Goal: Task Accomplishment & Management: Manage account settings

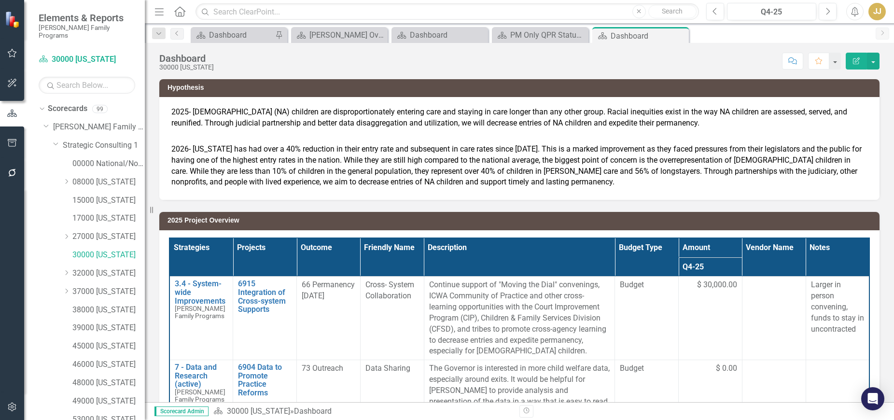
scroll to position [142, 0]
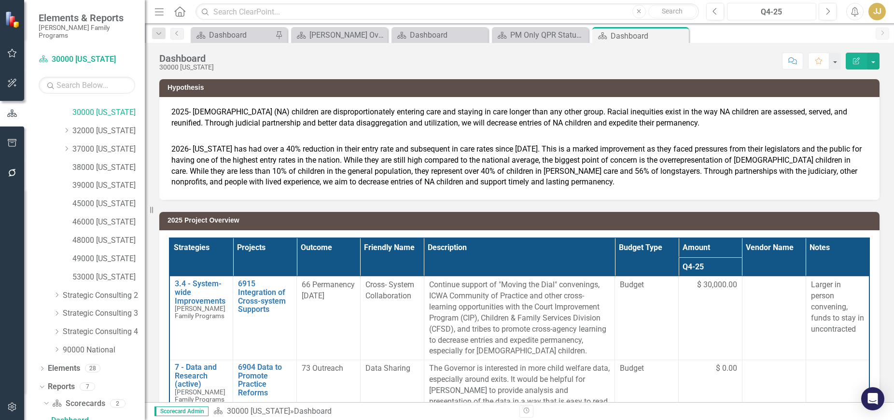
click at [775, 8] on div "Q4-25" at bounding box center [771, 12] width 83 height 12
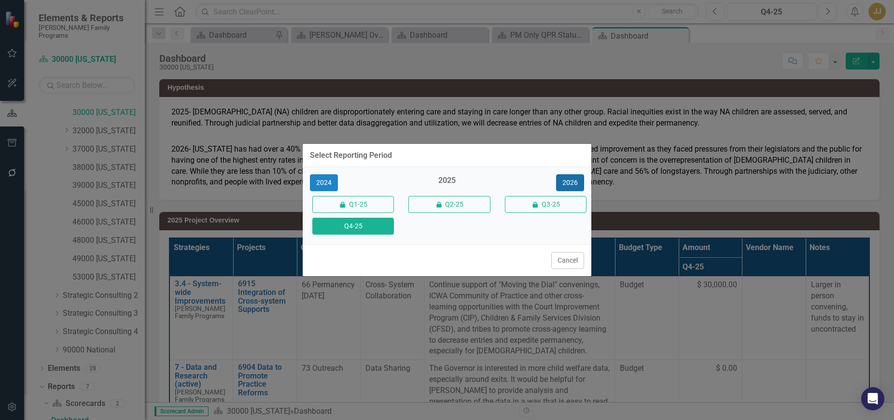
click at [569, 180] on button "2026" at bounding box center [570, 182] width 28 height 17
click at [357, 229] on button "Q4-26" at bounding box center [353, 226] width 82 height 17
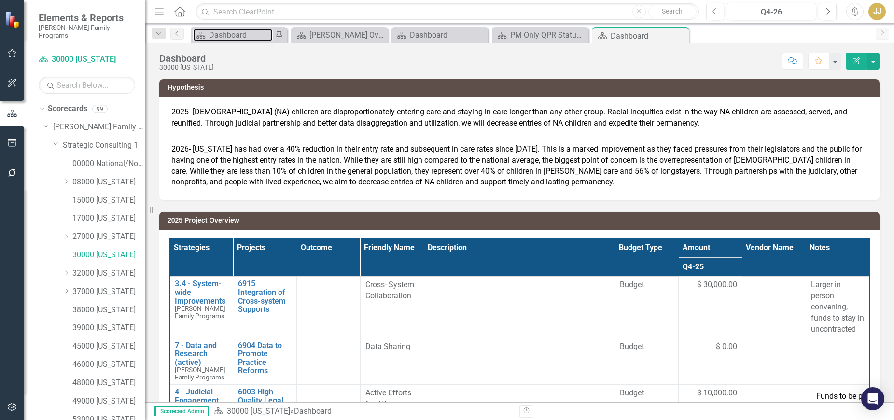
click at [233, 39] on div "Dashboard" at bounding box center [241, 35] width 64 height 12
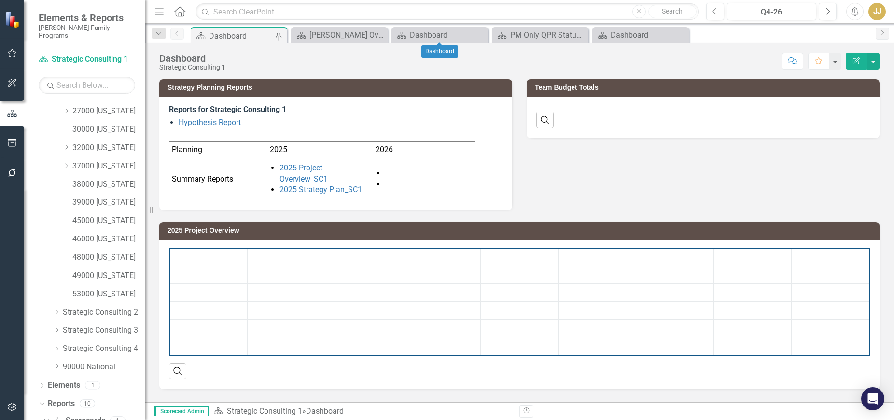
scroll to position [142, 0]
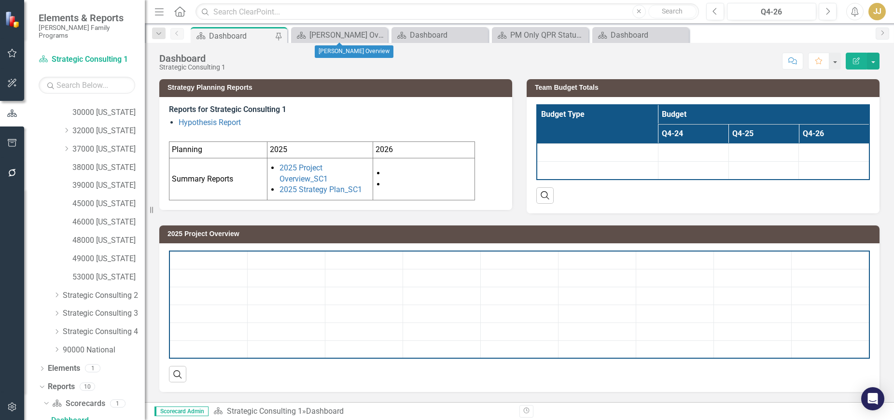
click at [0, 0] on icon "Close" at bounding box center [0, 0] width 0 height 0
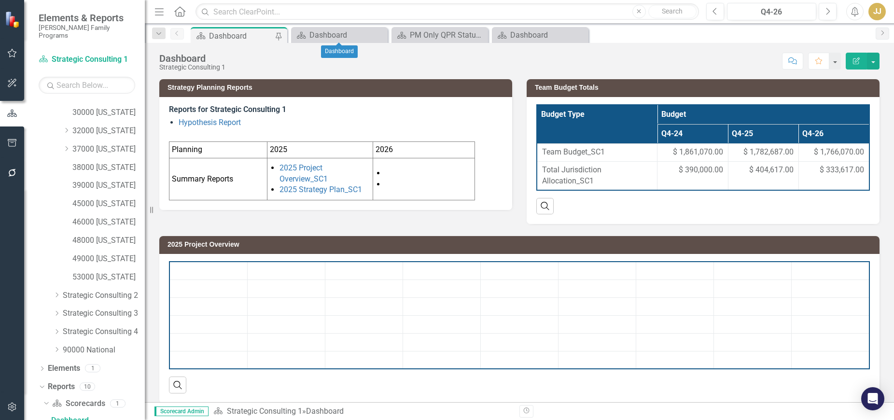
click at [0, 0] on icon "Close" at bounding box center [0, 0] width 0 height 0
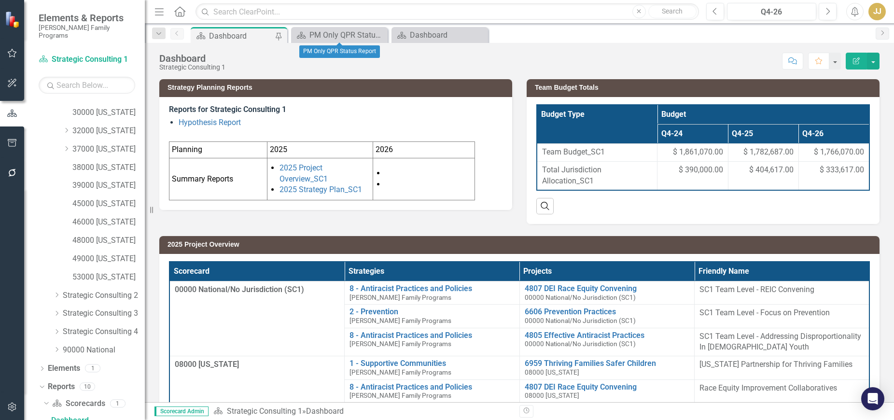
click at [0, 0] on icon "Close" at bounding box center [0, 0] width 0 height 0
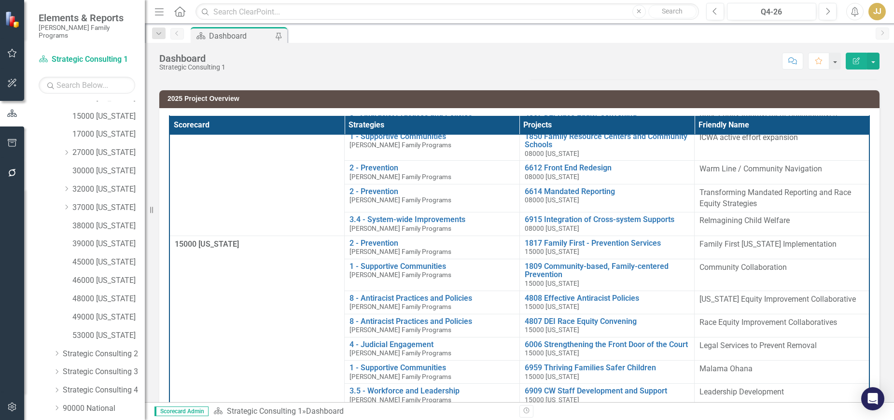
scroll to position [81, 0]
click at [111, 151] on link "27000 [US_STATE]" at bounding box center [108, 155] width 72 height 11
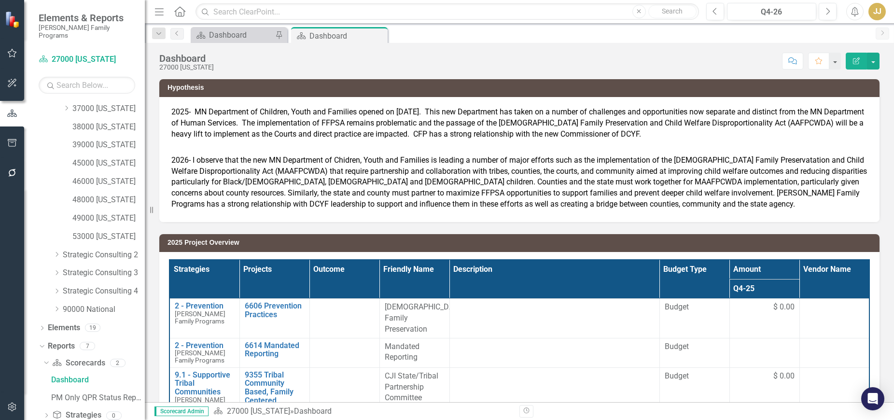
scroll to position [232, 0]
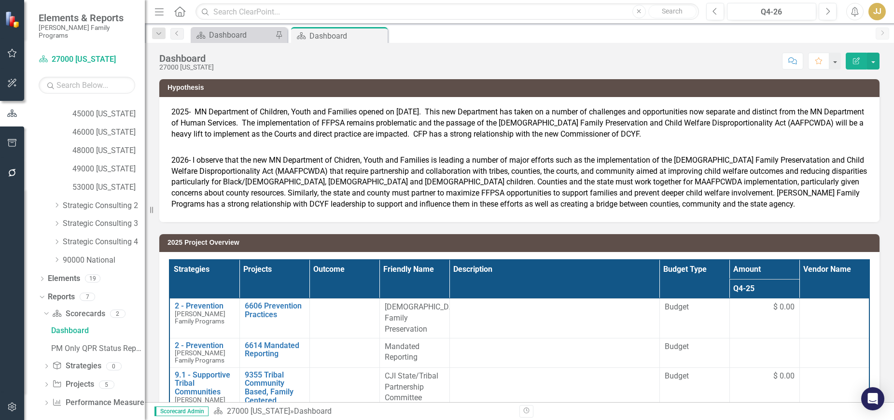
click at [45, 383] on icon "Dropdown" at bounding box center [46, 385] width 7 height 5
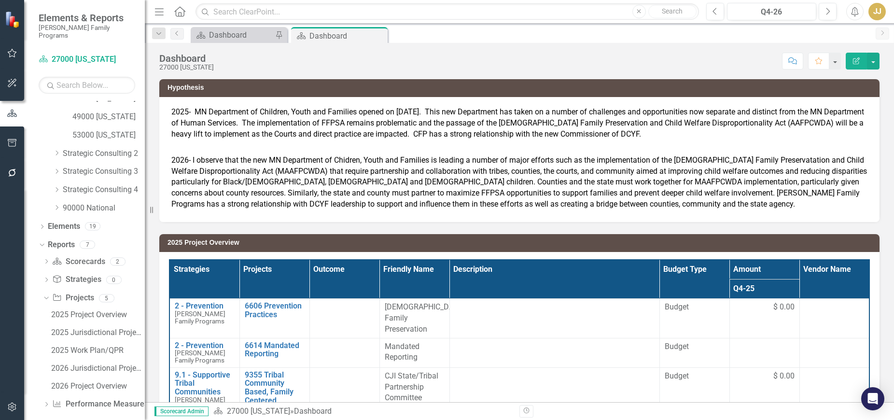
scroll to position [286, 0]
click at [86, 362] on div "2026 Jurisdictional Projects Assessment" at bounding box center [98, 366] width 94 height 9
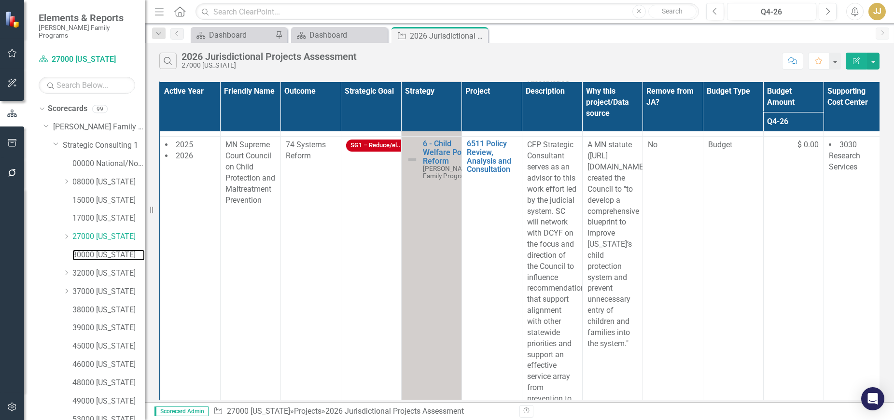
click at [102, 249] on link "30000 [US_STATE]" at bounding box center [108, 254] width 72 height 11
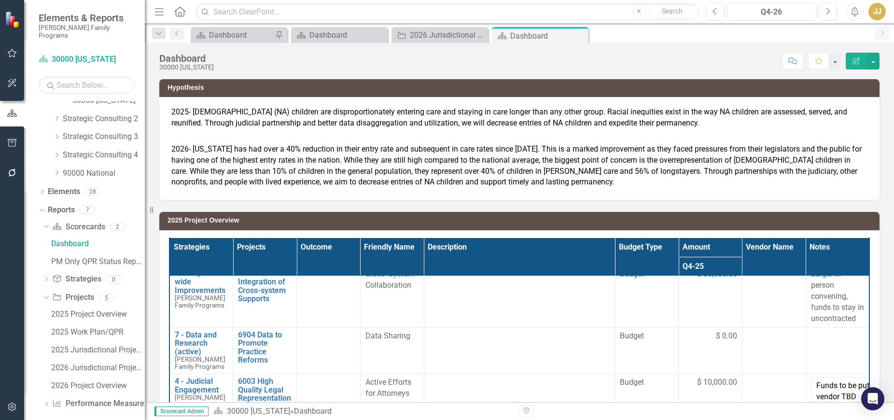
scroll to position [320, 0]
click at [92, 362] on div "2026 Jurisdictional Projects Assessment" at bounding box center [98, 366] width 94 height 9
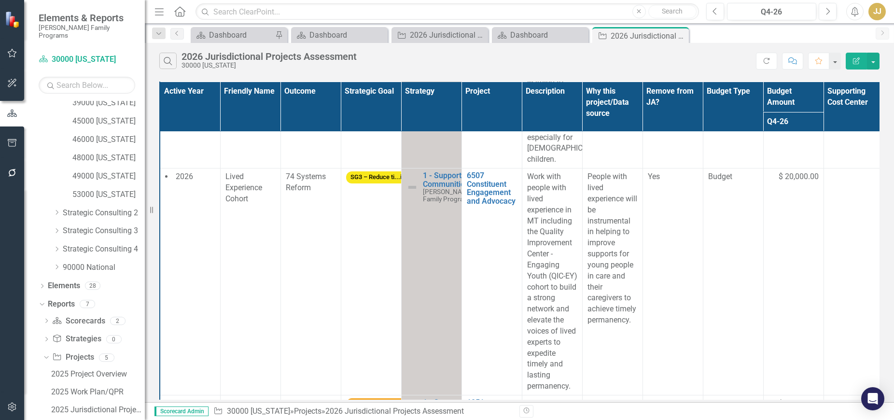
scroll to position [286, 0]
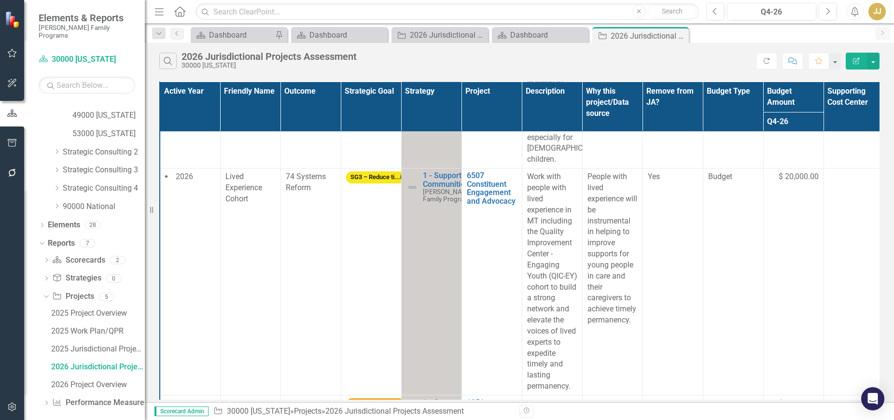
click at [42, 223] on icon "Dropdown" at bounding box center [42, 225] width 7 height 5
click at [80, 256] on link "Project Projects" at bounding box center [73, 261] width 41 height 11
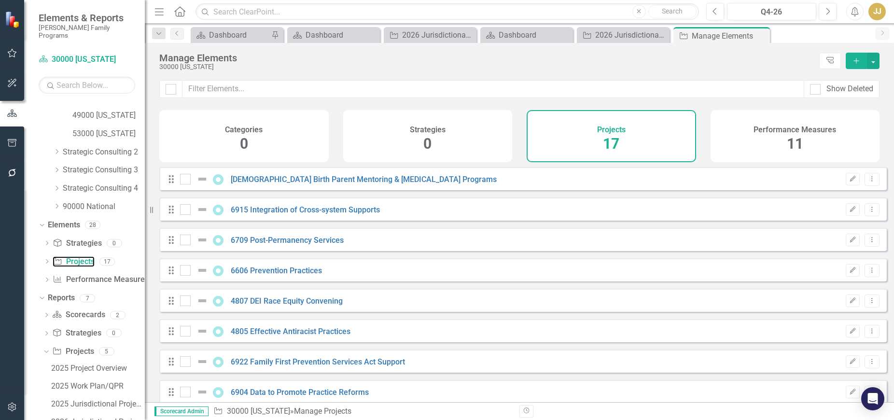
checkbox input "false"
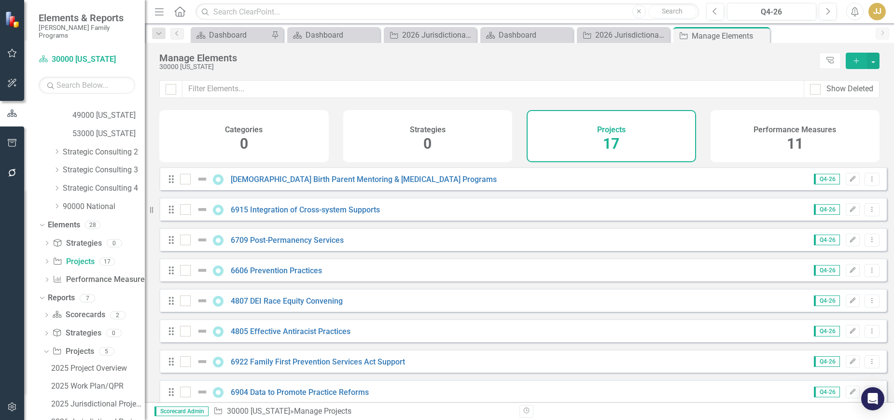
click at [48, 260] on icon "Dropdown" at bounding box center [46, 262] width 7 height 5
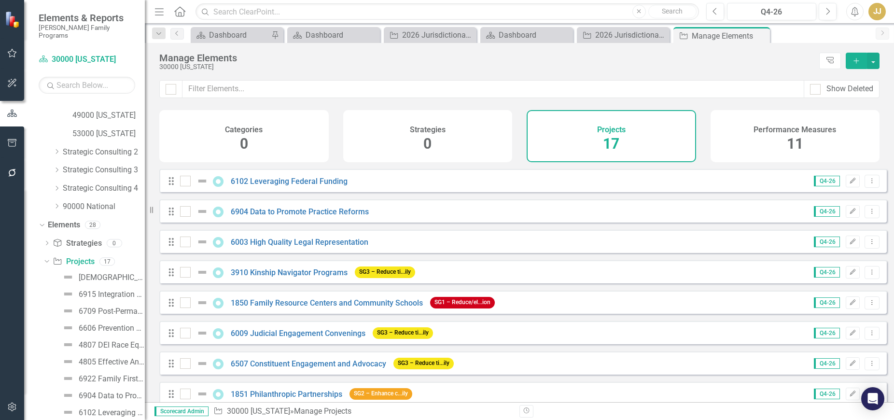
scroll to position [289, 0]
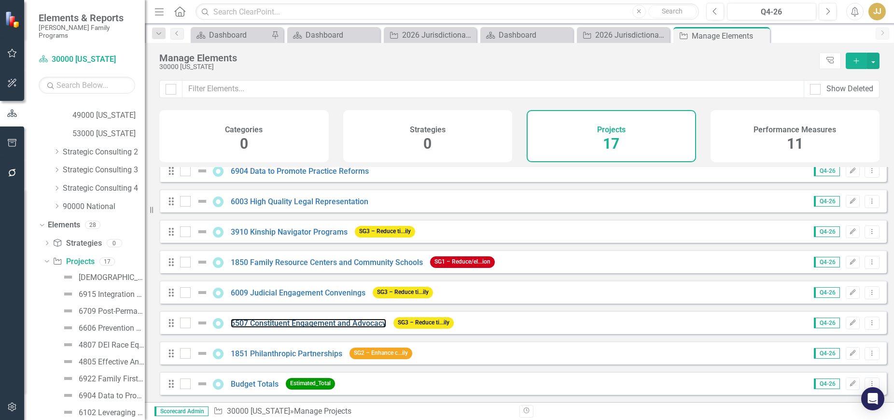
click at [306, 321] on link "6507 Constituent Engagement and Advocacy" at bounding box center [308, 322] width 155 height 9
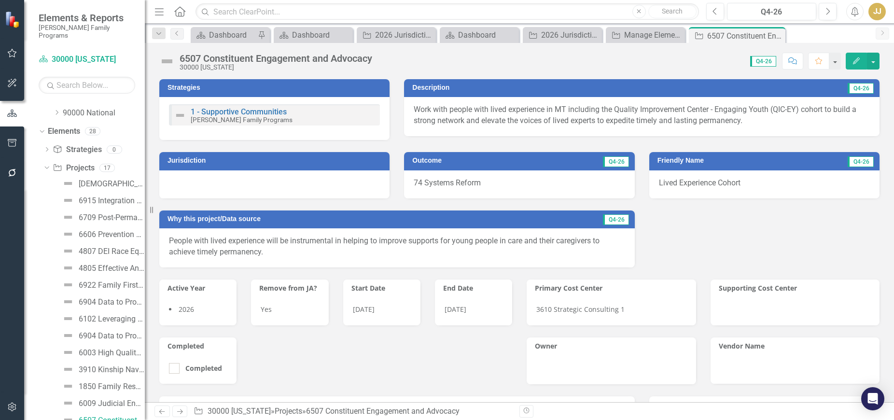
click at [239, 179] on div at bounding box center [274, 184] width 230 height 28
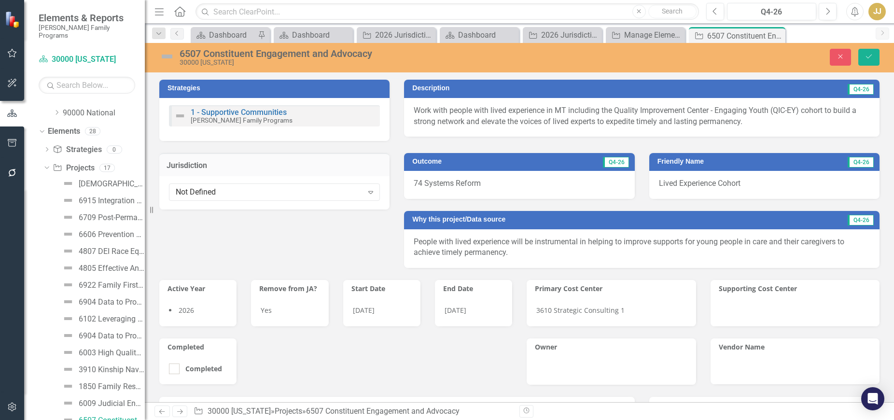
click at [223, 186] on div "Not Defined Expand" at bounding box center [274, 191] width 211 height 17
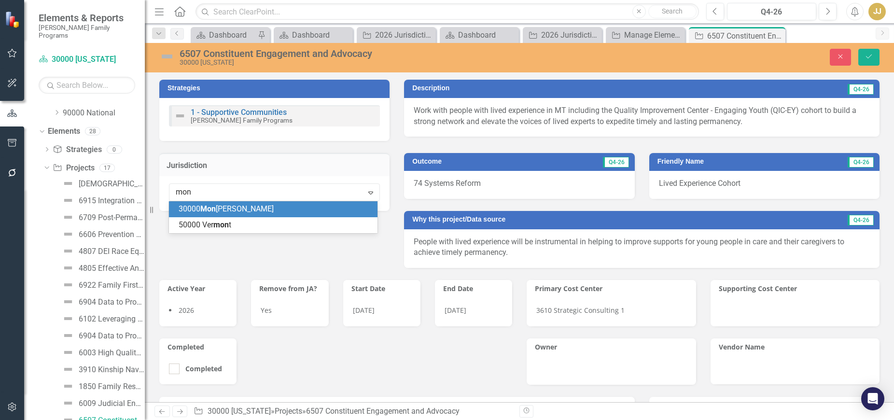
type input "mont"
click at [222, 202] on div "30000 Mont ana" at bounding box center [273, 209] width 208 height 16
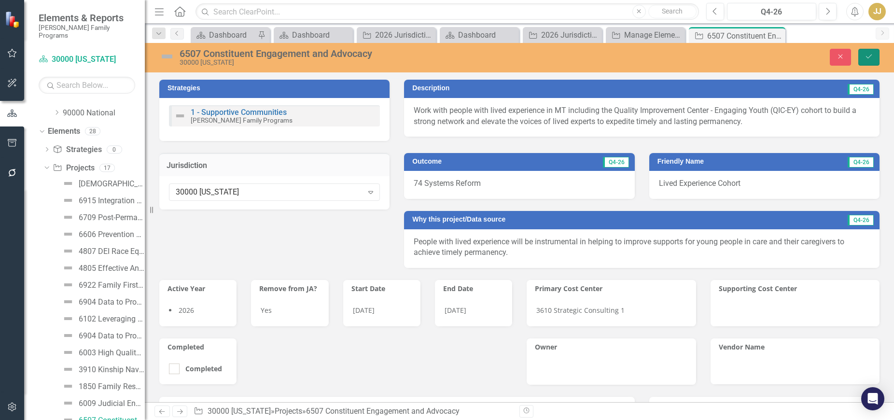
click at [869, 50] on button "Save" at bounding box center [868, 57] width 21 height 17
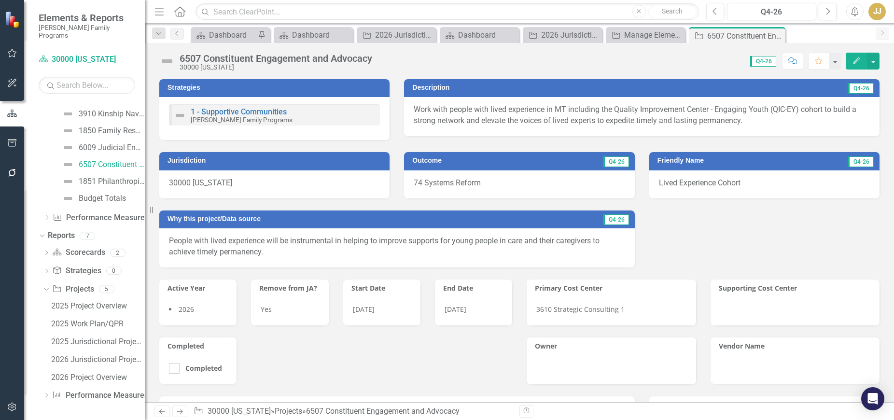
scroll to position [51, 0]
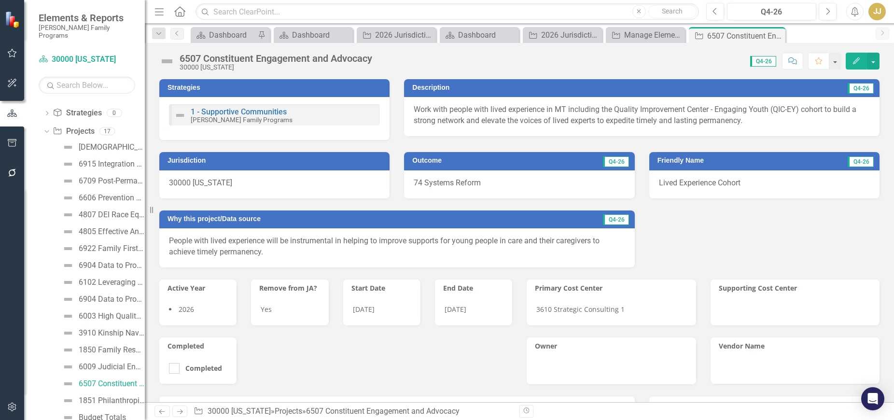
click at [0, 0] on icon "Close" at bounding box center [0, 0] width 0 height 0
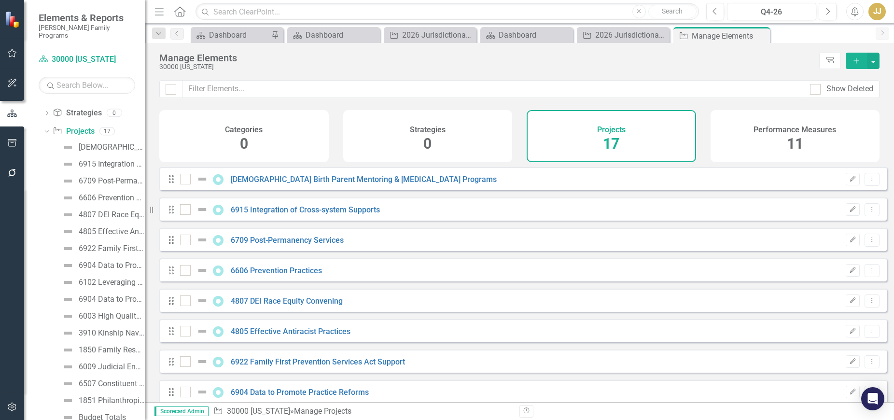
checkbox input "false"
click at [0, 0] on icon "Close" at bounding box center [0, 0] width 0 height 0
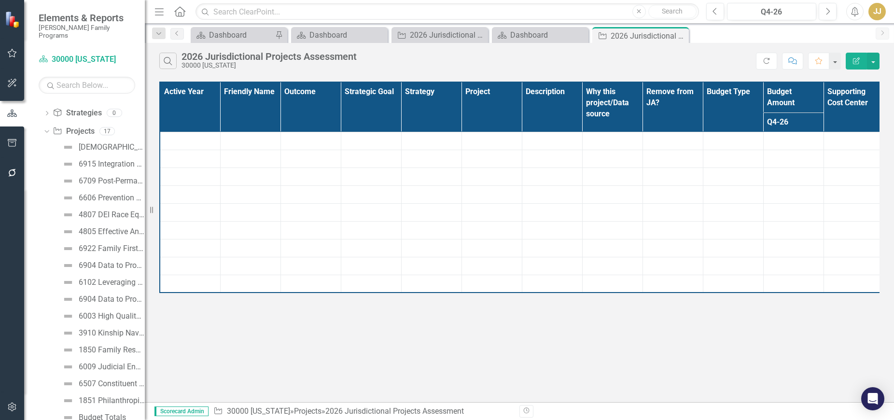
scroll to position [209, 0]
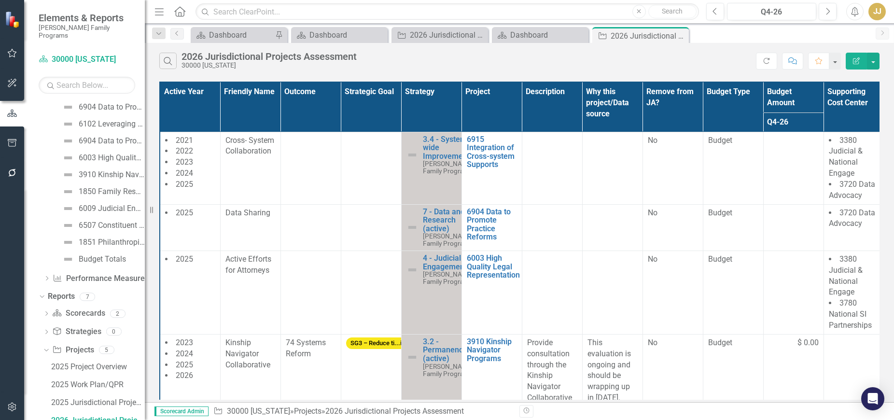
click at [0, 0] on icon "Close" at bounding box center [0, 0] width 0 height 0
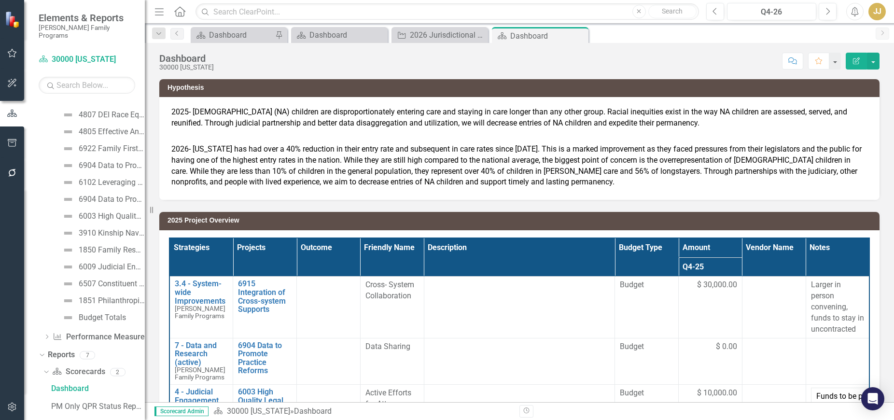
scroll to position [119, 0]
click at [0, 0] on icon "Close" at bounding box center [0, 0] width 0 height 0
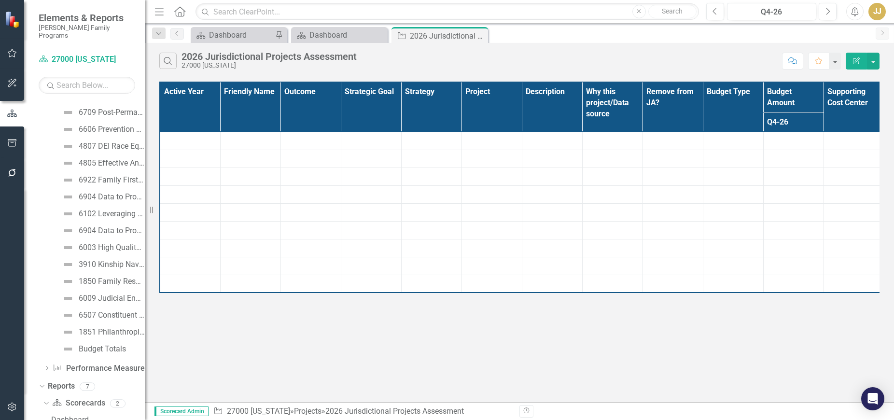
click at [0, 0] on icon "Close" at bounding box center [0, 0] width 0 height 0
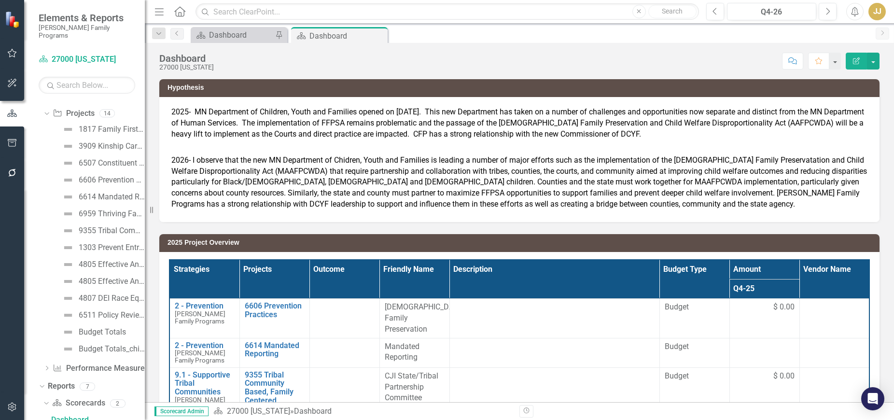
scroll to position [69, 0]
click at [0, 0] on icon "Close" at bounding box center [0, 0] width 0 height 0
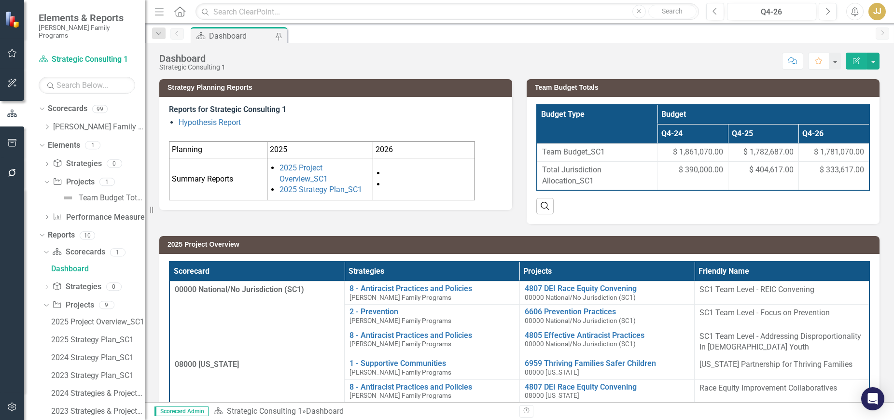
click at [49, 124] on icon "Dropdown" at bounding box center [46, 127] width 7 height 6
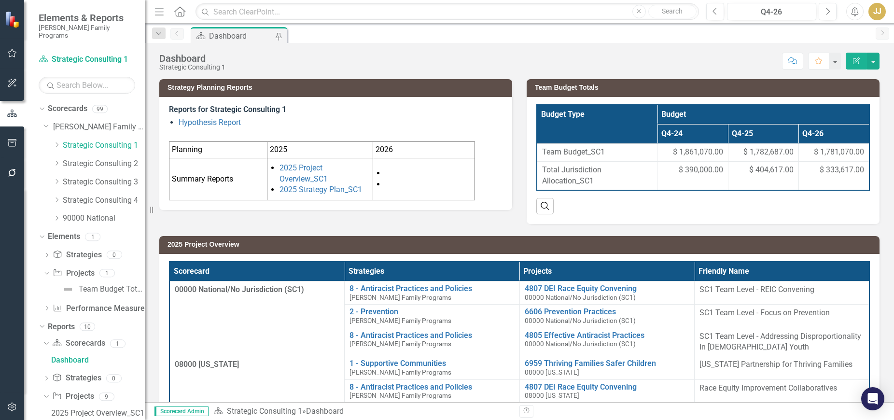
click at [55, 215] on icon "Dropdown" at bounding box center [56, 218] width 7 height 6
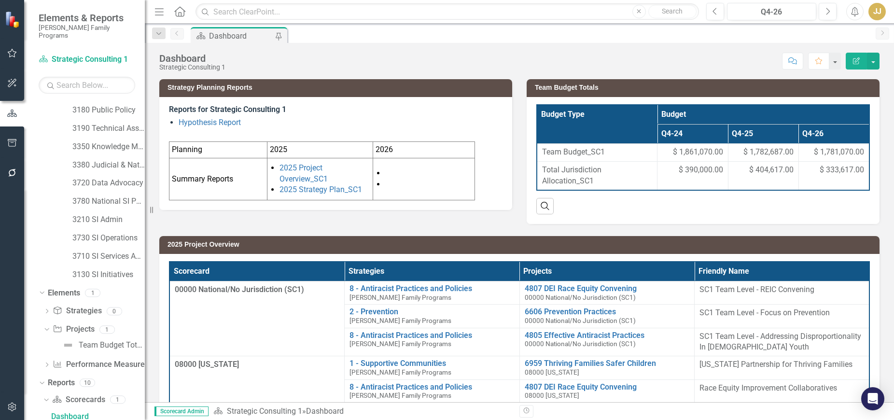
scroll to position [96, 0]
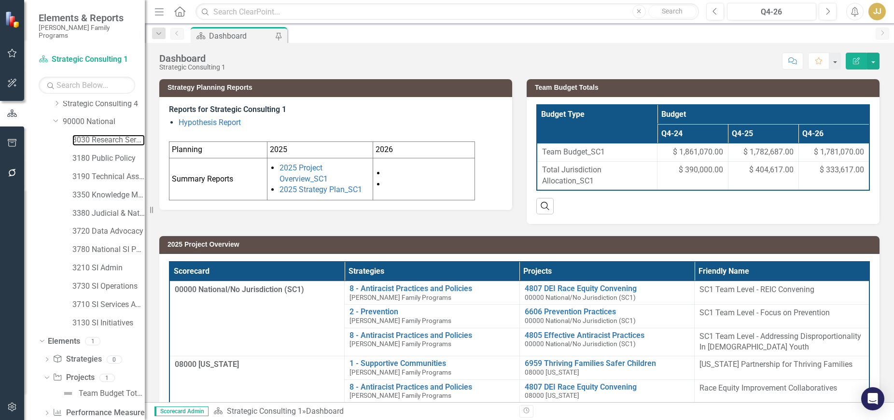
click at [116, 135] on link "3030 Research Services" at bounding box center [108, 140] width 72 height 11
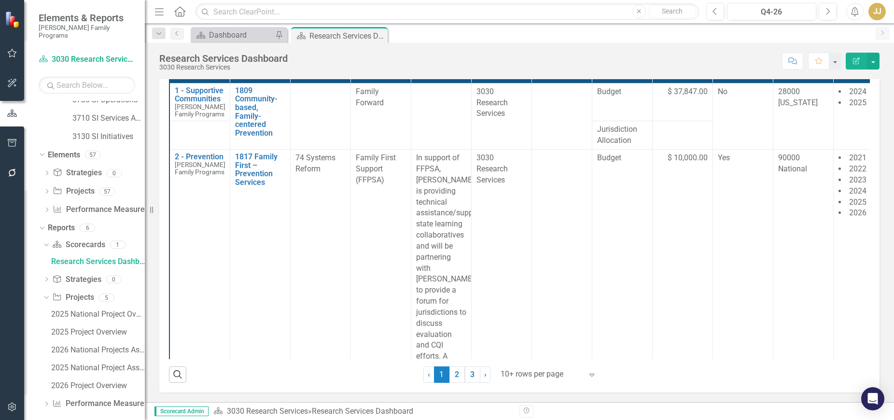
scroll to position [284, 0]
click at [93, 344] on div "2026 National Projects Assessment" at bounding box center [98, 348] width 94 height 9
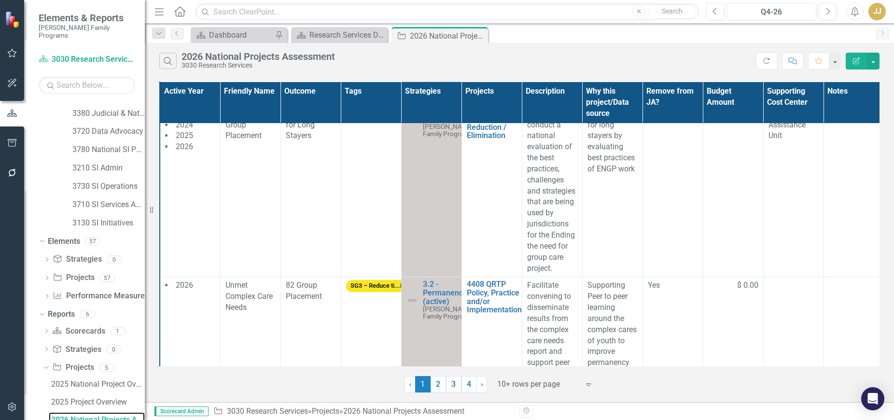
scroll to position [1984, 0]
click at [528, 387] on div at bounding box center [538, 384] width 82 height 13
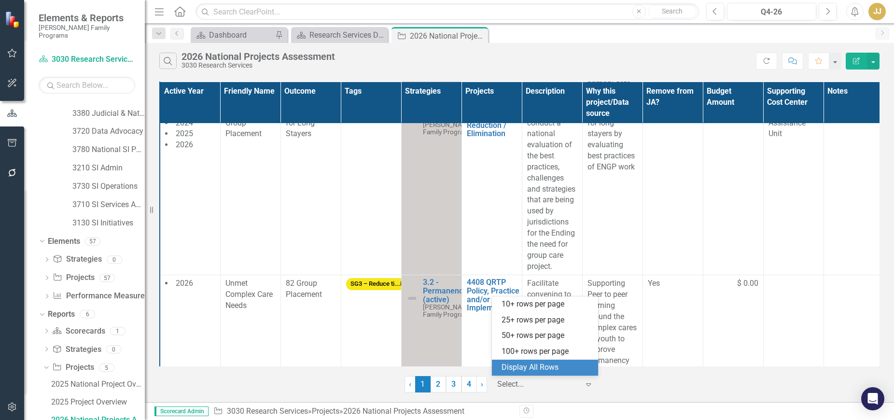
click at [544, 369] on div "Display All Rows" at bounding box center [546, 367] width 91 height 11
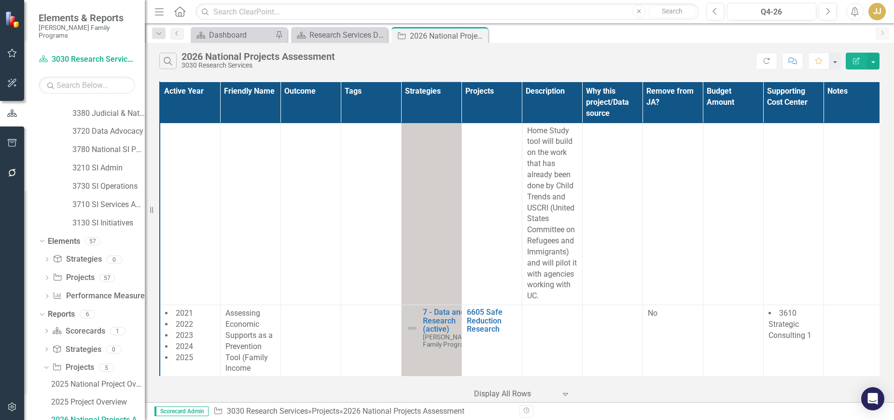
scroll to position [5593, 0]
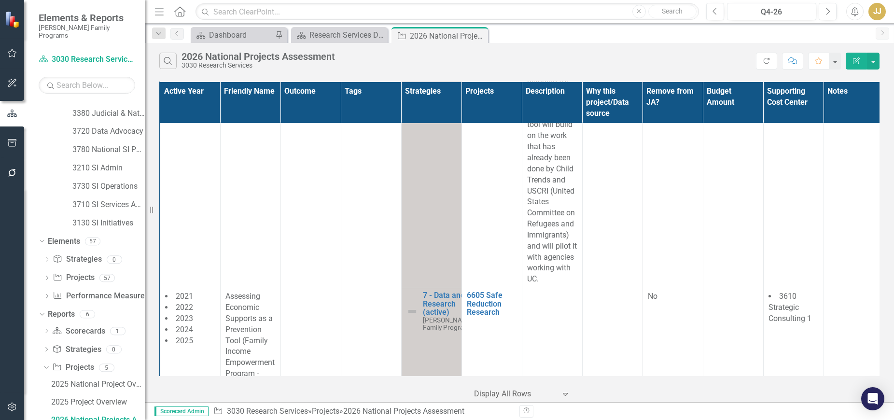
click at [246, 291] on span "Assessing Economic Supports as a Prevention Tool (Family Income Empowerment Pro…" at bounding box center [249, 339] width 49 height 97
click at [248, 291] on span "Assessing Economic Supports as a Prevention Tool (Family Income Empowerment Pro…" at bounding box center [249, 339] width 49 height 97
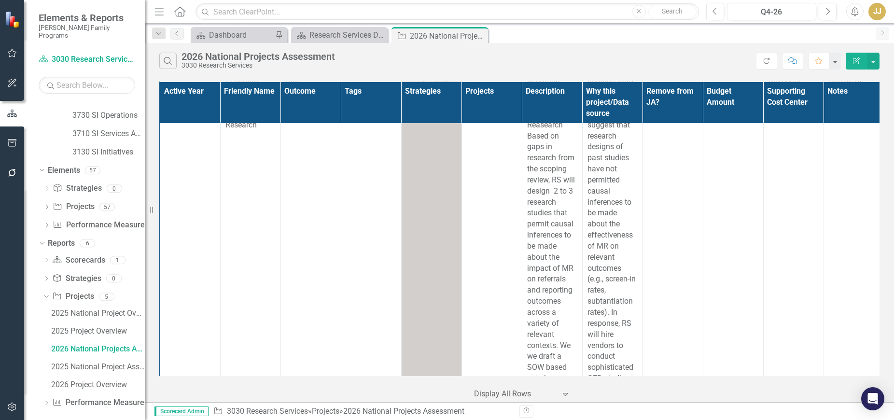
scroll to position [7426, 0]
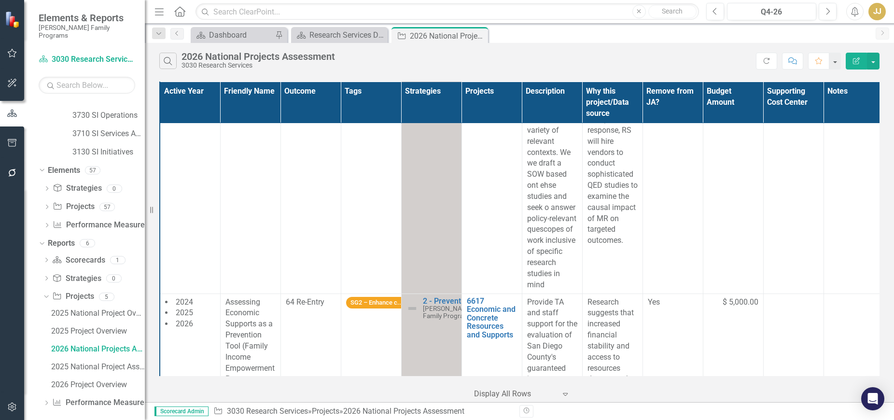
click at [254, 297] on span "Assessing Economic Supports as a Prevention Tool (Family Income Empowerment Pro…" at bounding box center [249, 351] width 49 height 109
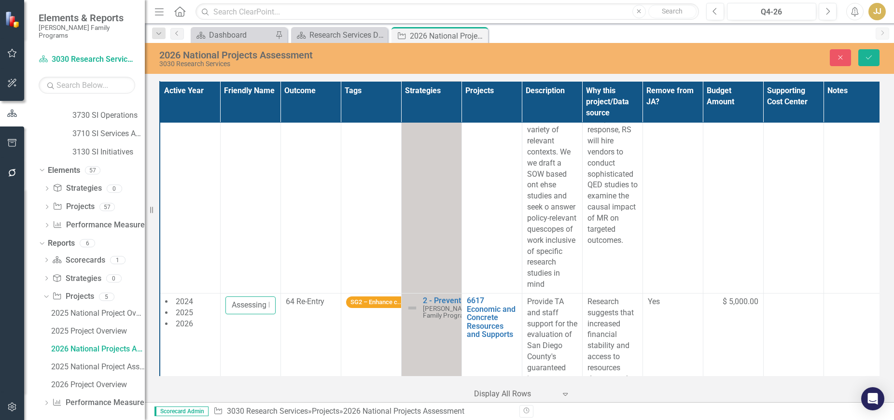
click at [256, 296] on input "Assessing Economic Supports as a Prevention Tool (Family Income Empowerment Pro…" at bounding box center [250, 305] width 50 height 18
click at [255, 296] on input "Assessing Economic Supports as a Prevention Tool (Family Income Empowerment Pro…" at bounding box center [250, 305] width 50 height 18
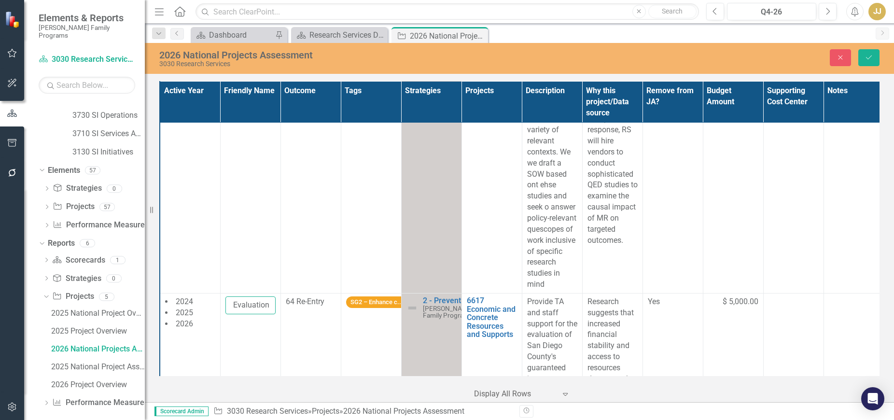
click at [274, 296] on input "Assessing Economic Supports as a Prevention Tool (Family Income Empowerment Pro…" at bounding box center [250, 305] width 50 height 18
type input "Assessing Economic Supports as a Prevention Tool (Family Income Empowerment Pro…"
click at [870, 56] on icon "submit" at bounding box center [869, 57] width 6 height 4
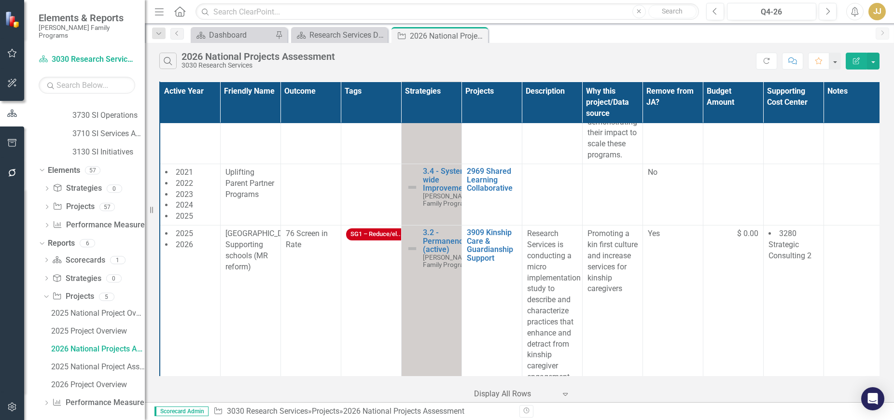
scroll to position [1158, 0]
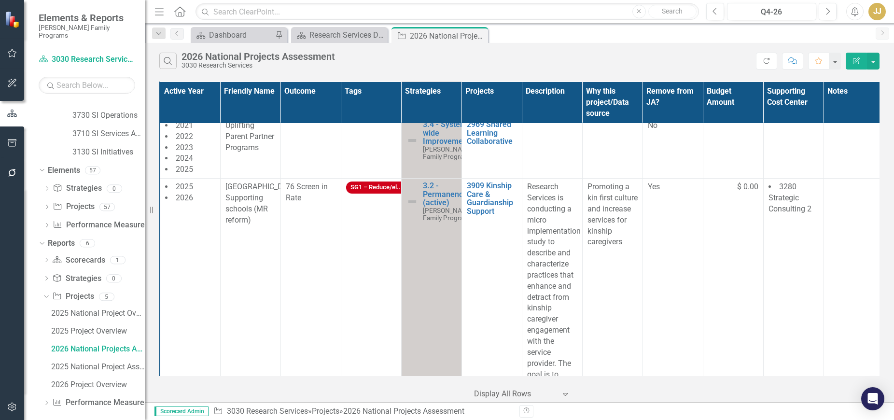
click at [253, 182] on span "[GEOGRAPHIC_DATA] Supporting schools (MR reform)" at bounding box center [261, 203] width 73 height 42
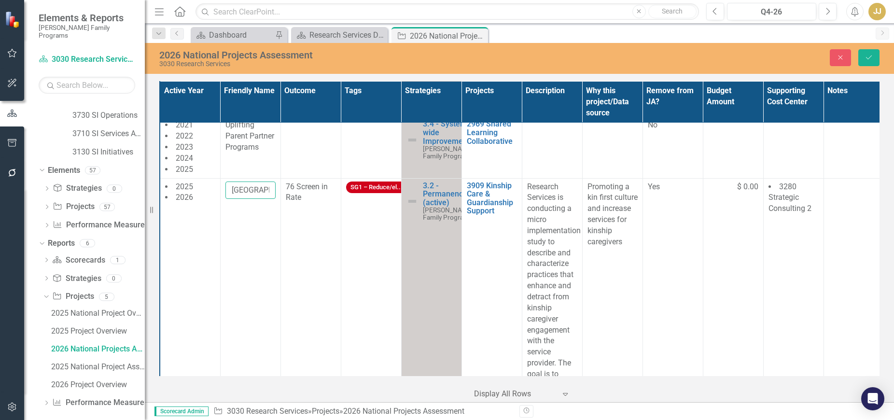
click at [253, 181] on input "[GEOGRAPHIC_DATA] Supporting schools (MR reform)" at bounding box center [250, 190] width 50 height 18
click at [251, 181] on input "[GEOGRAPHIC_DATA] Supporting schools (MR reform)" at bounding box center [250, 190] width 50 height 18
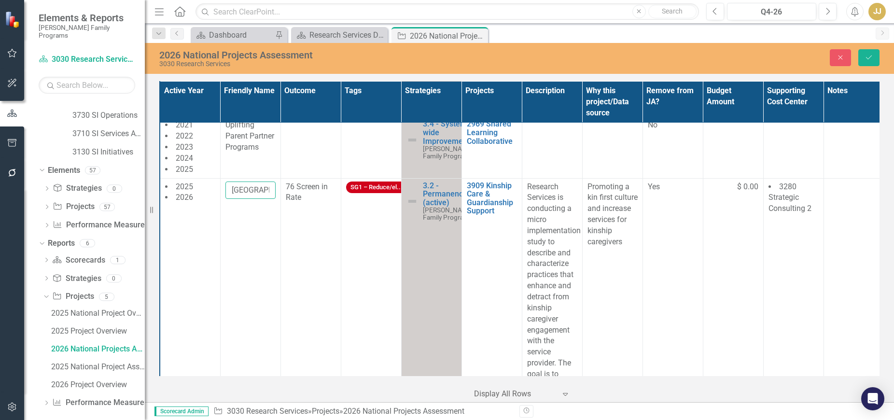
click at [251, 181] on input "[GEOGRAPHIC_DATA] Supporting schools (MR reform)" at bounding box center [250, 190] width 50 height 18
paste input "[PERSON_NAME] Angency to Kinship Program Model"
type input "[PERSON_NAME] Angency to Kinship Program Model"
click at [242, 197] on td "[PERSON_NAME] Angency to Kinship Program Model" at bounding box center [250, 302] width 60 height 249
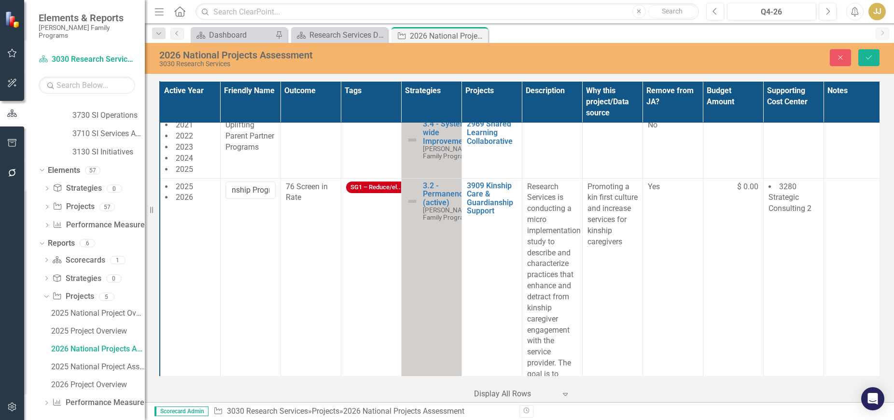
scroll to position [0, 0]
click at [874, 61] on button "Save" at bounding box center [868, 57] width 21 height 17
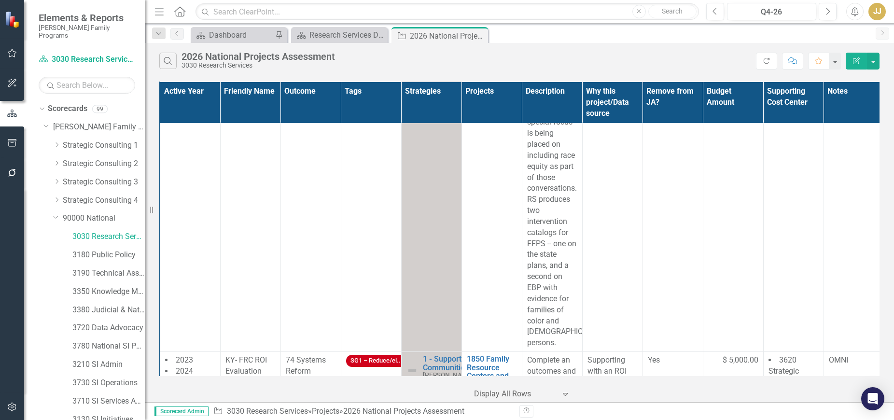
click at [0, 0] on icon "Close" at bounding box center [0, 0] width 0 height 0
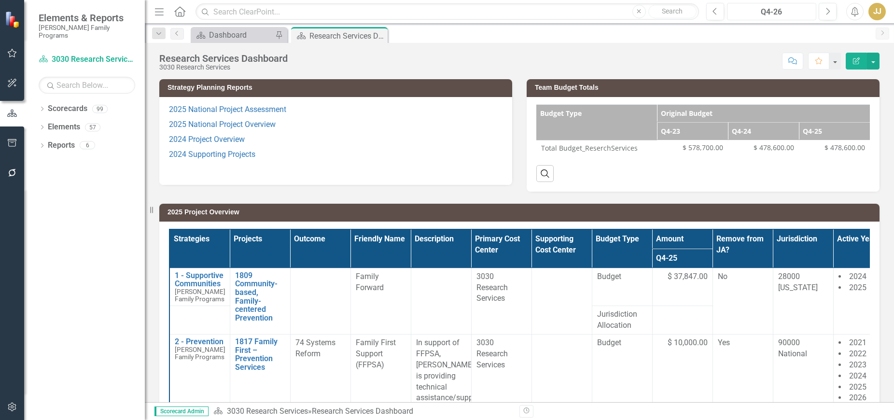
click at [776, 10] on div "Q4-26" at bounding box center [771, 12] width 83 height 12
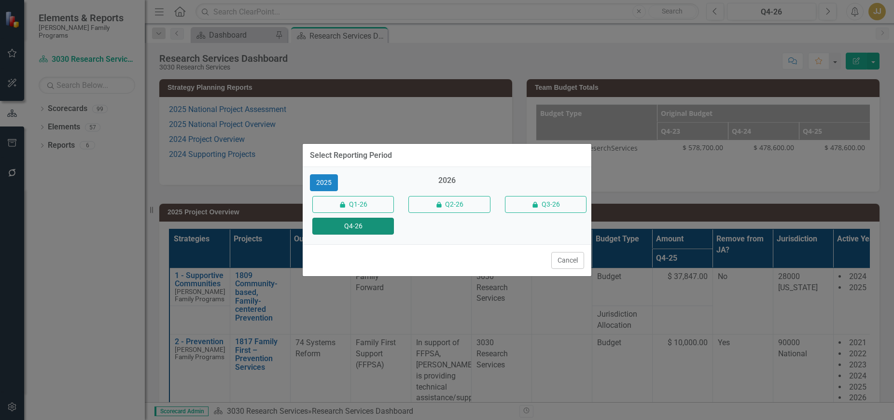
click at [365, 229] on button "Q4-26" at bounding box center [353, 226] width 82 height 17
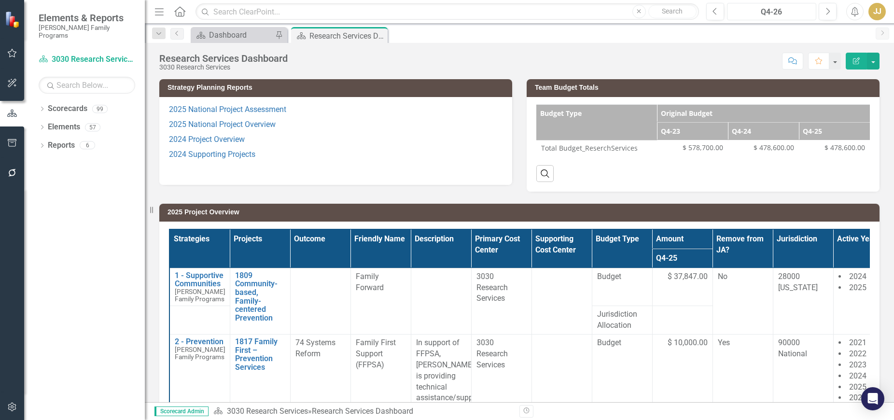
click at [753, 18] on button "Q4-26" at bounding box center [771, 11] width 89 height 17
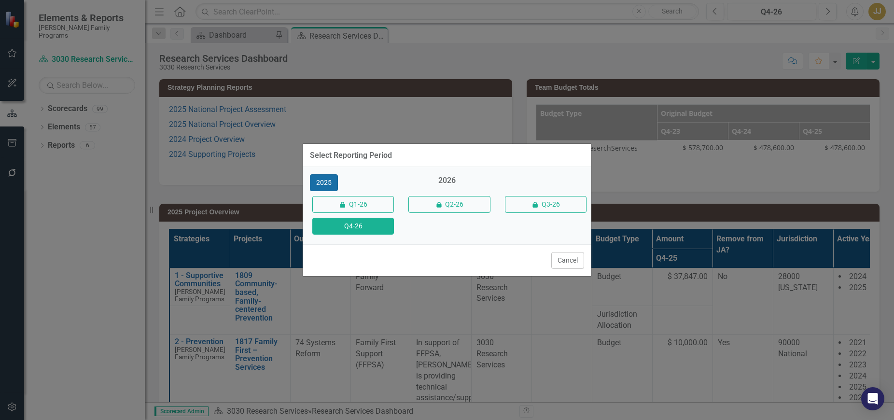
click at [323, 190] on button "2025" at bounding box center [324, 182] width 28 height 17
click at [364, 224] on button "Q4-25" at bounding box center [353, 226] width 82 height 17
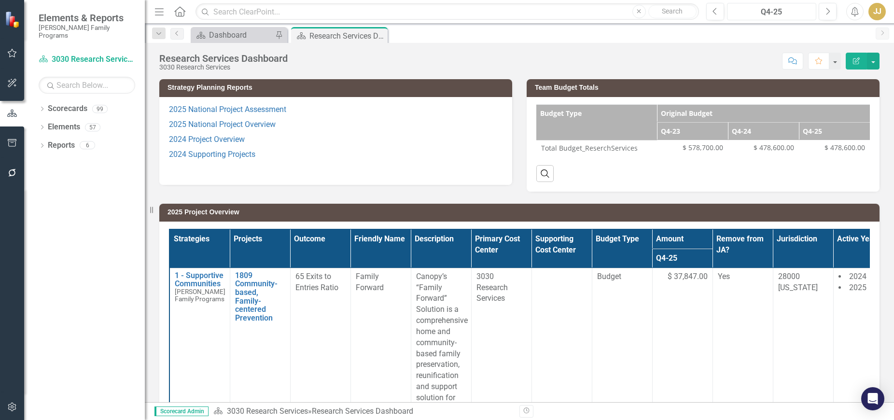
click at [789, 14] on div "Q4-25" at bounding box center [771, 12] width 83 height 12
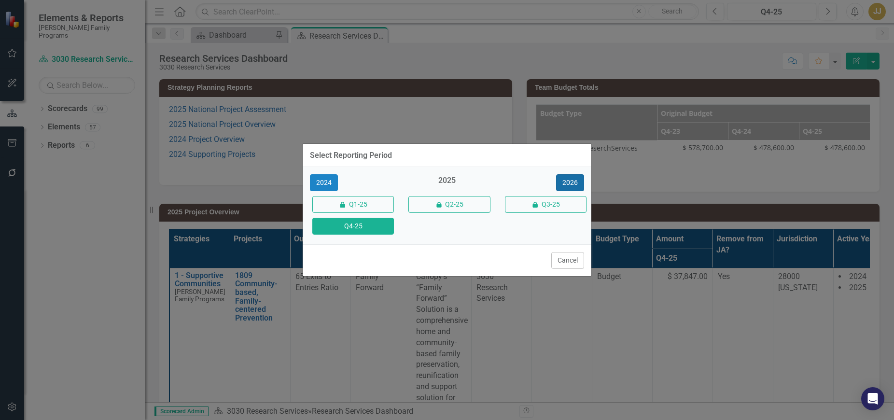
click at [571, 181] on button "2026" at bounding box center [570, 182] width 28 height 17
click at [354, 228] on button "Q4-26" at bounding box center [353, 226] width 82 height 17
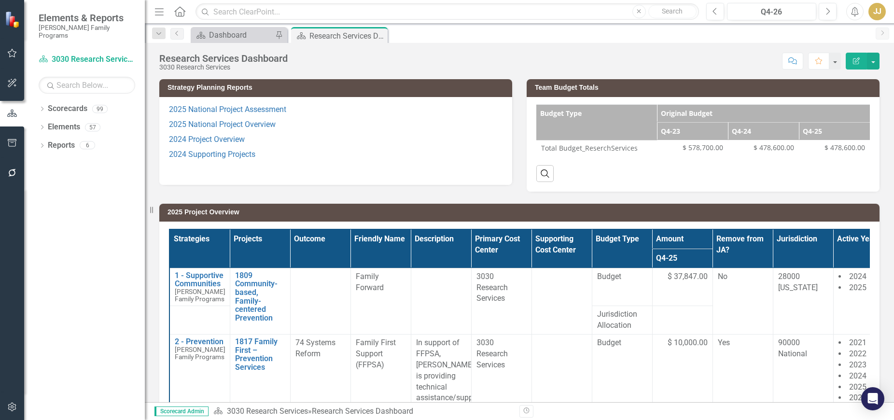
click at [40, 107] on icon "Dropdown" at bounding box center [42, 109] width 7 height 5
click at [47, 124] on icon "Dropdown" at bounding box center [46, 127] width 7 height 6
click at [57, 215] on icon "Dropdown" at bounding box center [56, 218] width 7 height 6
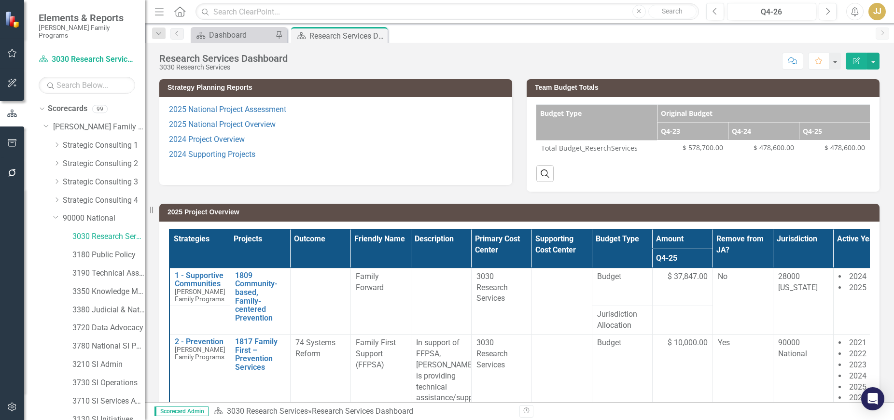
scroll to position [39, 0]
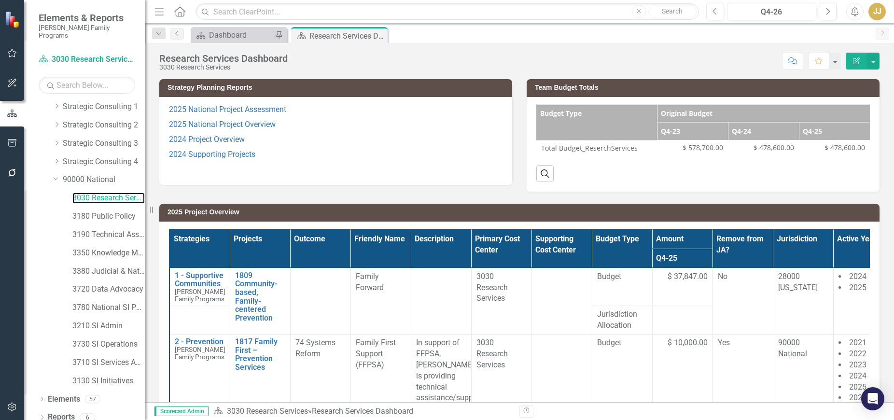
click at [109, 193] on link "3030 Research Services" at bounding box center [108, 198] width 72 height 11
click at [108, 211] on link "3180 Public Policy" at bounding box center [108, 216] width 72 height 11
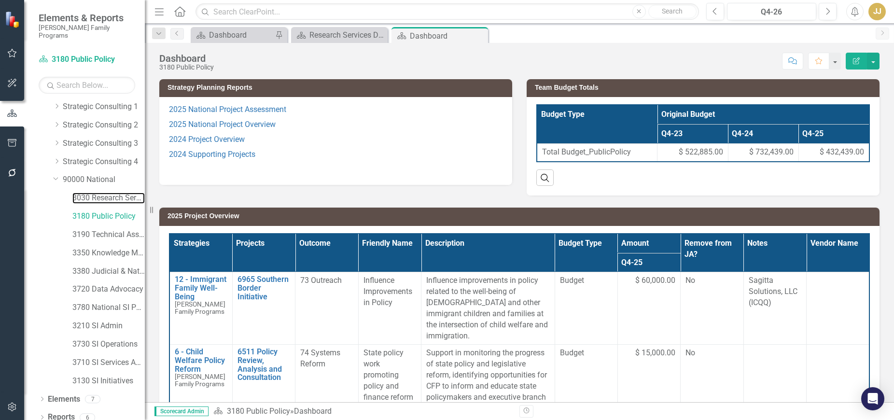
click at [109, 193] on link "3030 Research Services" at bounding box center [108, 198] width 72 height 11
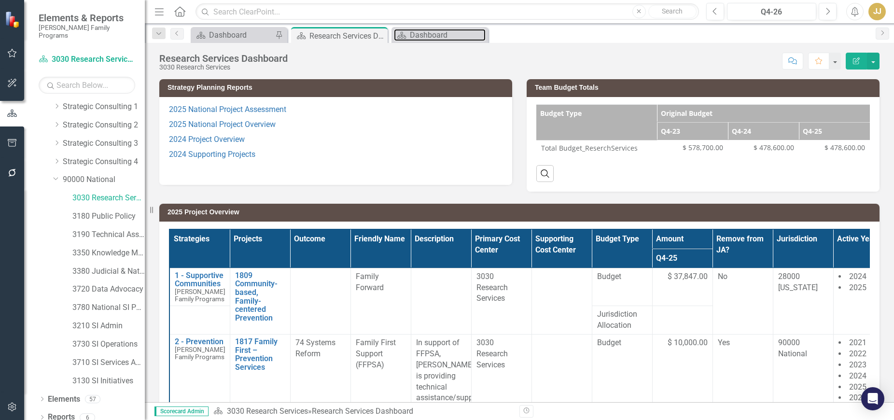
click at [440, 37] on div "Dashboard" at bounding box center [448, 35] width 76 height 12
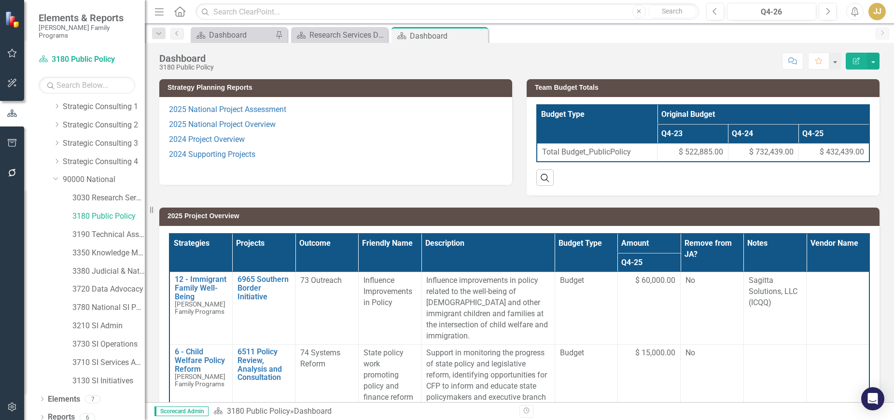
click at [0, 0] on icon at bounding box center [0, 0] width 0 height 0
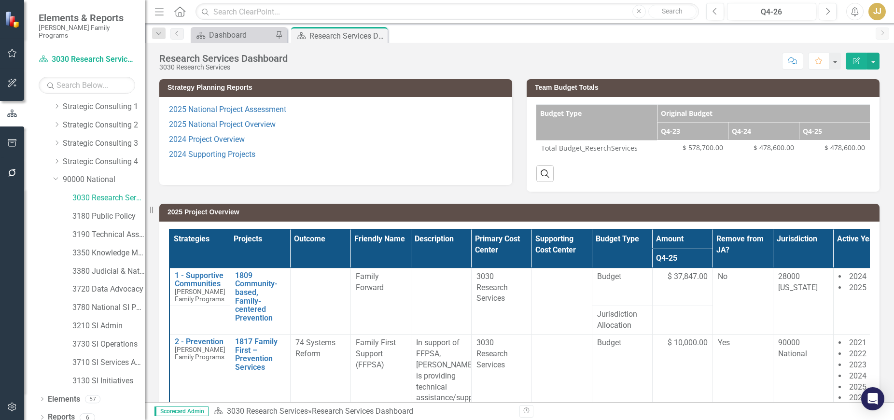
click at [42, 415] on icon "Dropdown" at bounding box center [42, 417] width 7 height 5
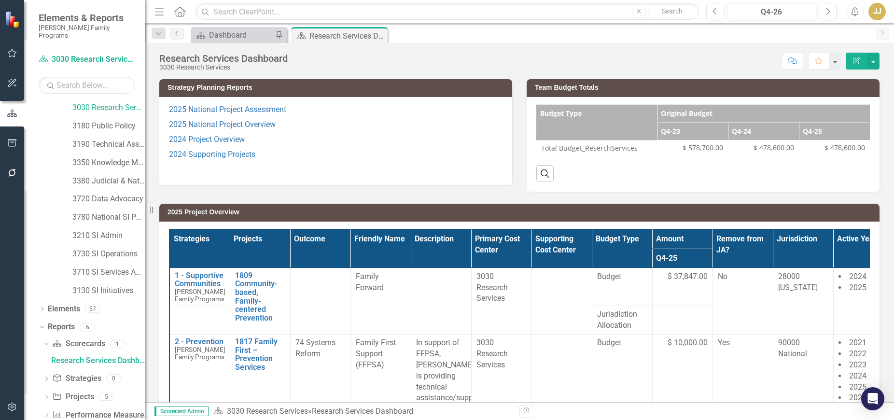
scroll to position [141, 0]
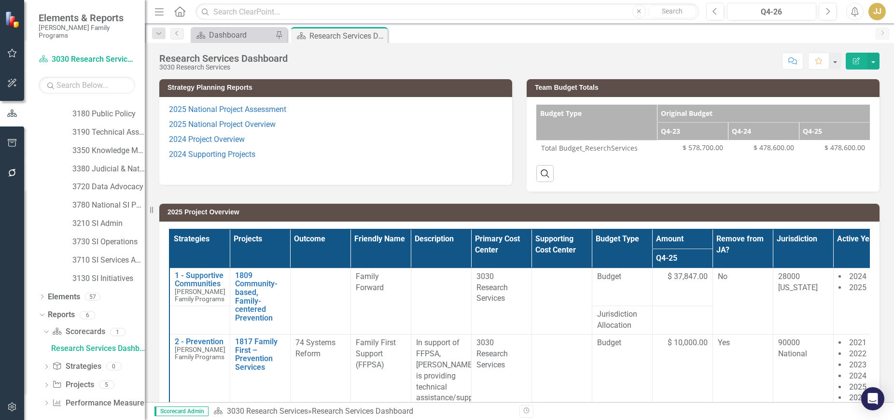
click at [49, 383] on icon "Dropdown" at bounding box center [46, 385] width 7 height 5
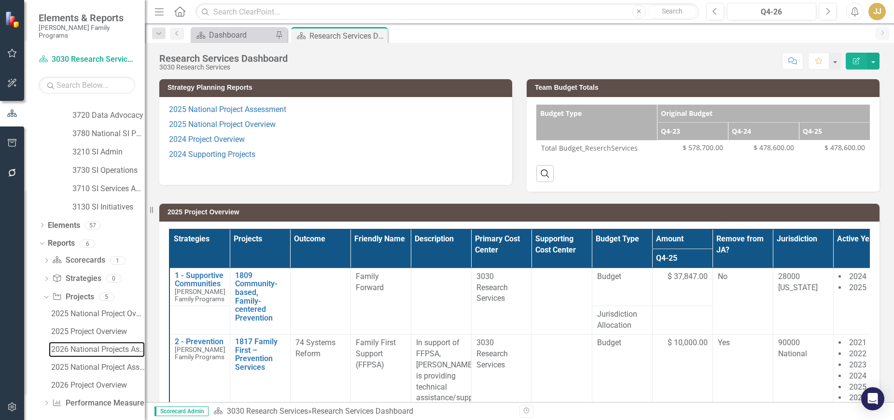
click at [89, 345] on div "2026 National Projects Assessment" at bounding box center [98, 349] width 94 height 9
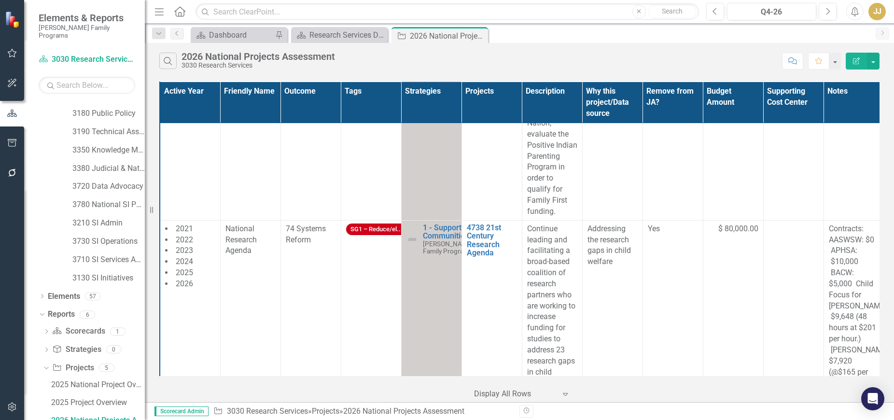
scroll to position [3140, 0]
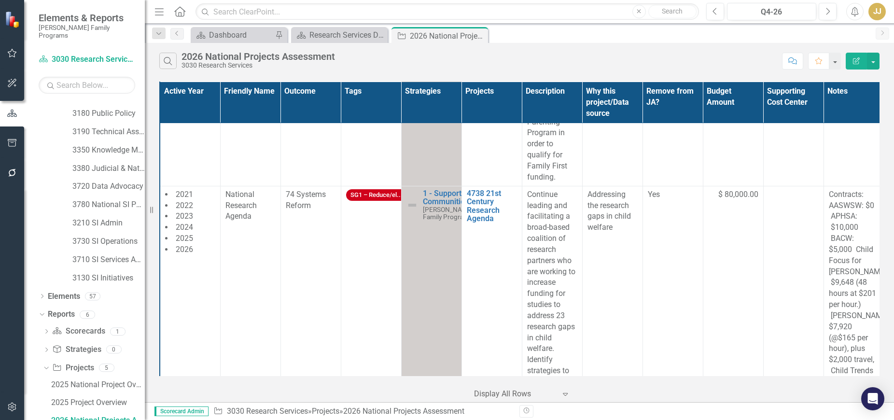
click at [728, 189] on span "$ 80,000.00" at bounding box center [738, 194] width 40 height 11
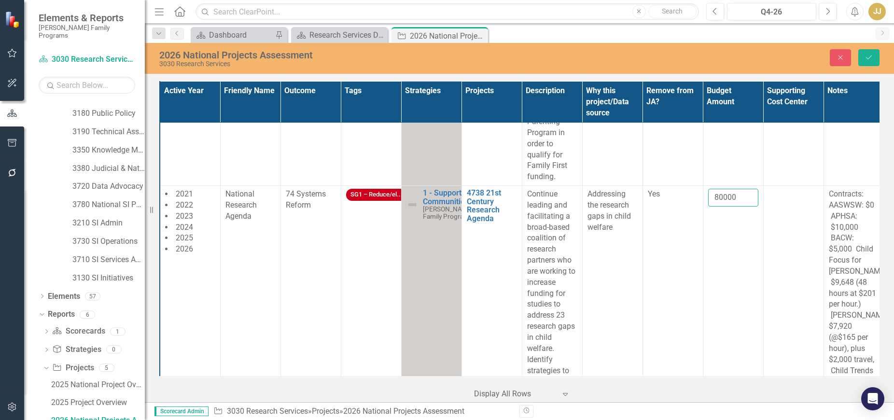
click at [737, 189] on input "80000" at bounding box center [733, 198] width 50 height 18
drag, startPoint x: 738, startPoint y: 151, endPoint x: 707, endPoint y: 151, distance: 31.4
click at [707, 186] on td "80000" at bounding box center [732, 415] width 60 height 458
type input "65000"
click at [875, 56] on button "Save" at bounding box center [868, 57] width 21 height 17
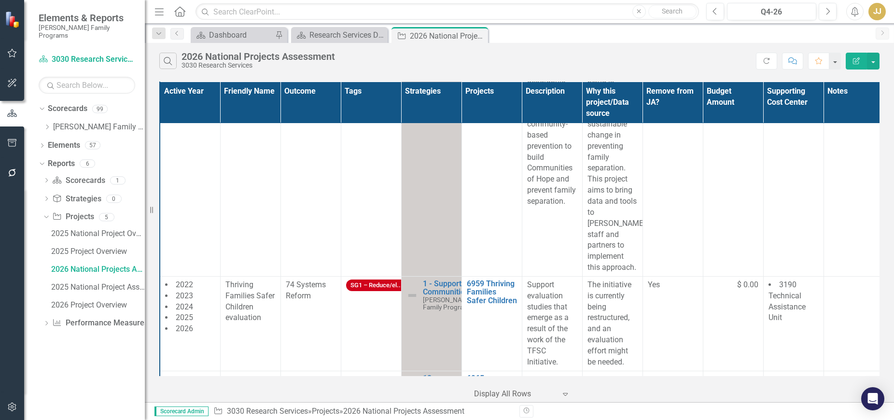
scroll to position [9298, 0]
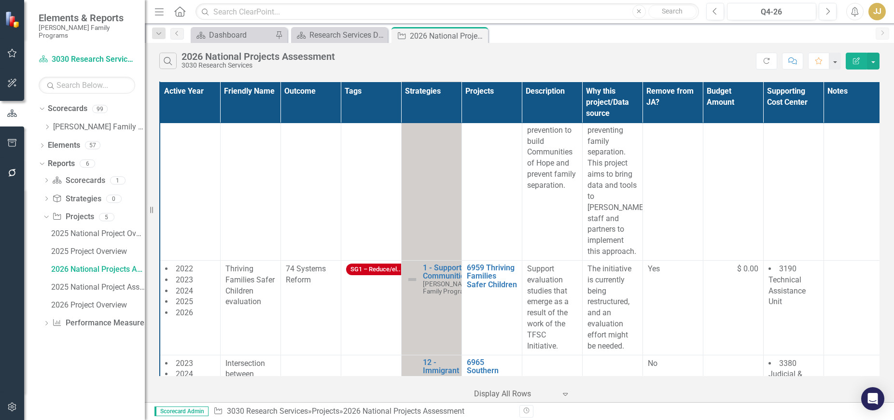
click at [545, 355] on td at bounding box center [552, 385] width 60 height 61
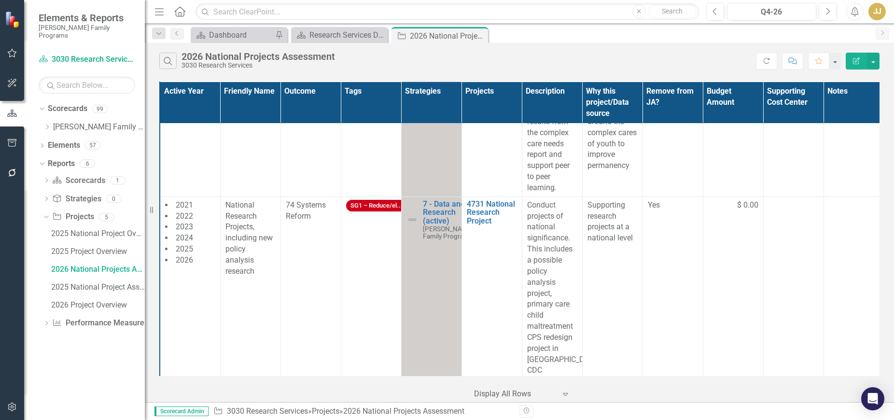
scroll to position [2177, 0]
click at [722, 198] on td "$ 0.00" at bounding box center [732, 366] width 60 height 337
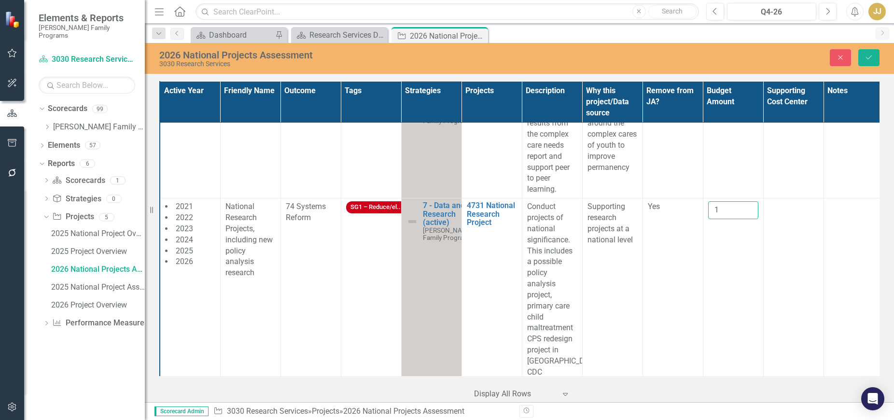
click at [746, 201] on input "1" at bounding box center [733, 210] width 50 height 18
drag, startPoint x: 719, startPoint y: 180, endPoint x: 712, endPoint y: 180, distance: 7.2
click at [712, 201] on input "1" at bounding box center [733, 210] width 50 height 18
type input "2600"
click at [873, 56] on button "Save" at bounding box center [868, 57] width 21 height 17
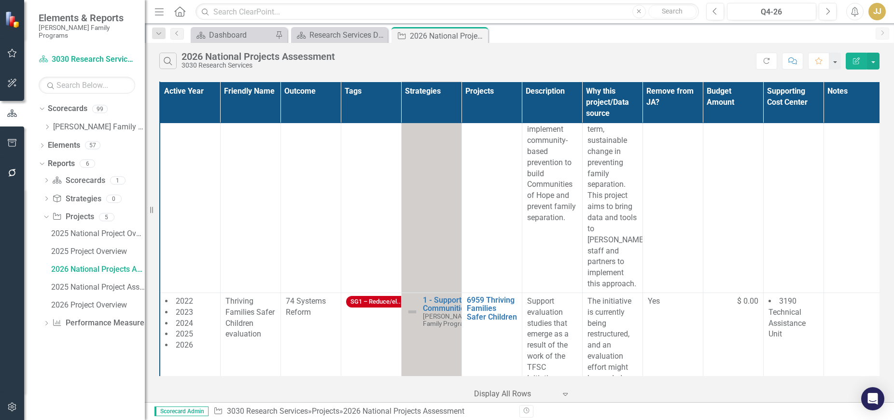
scroll to position [9298, 0]
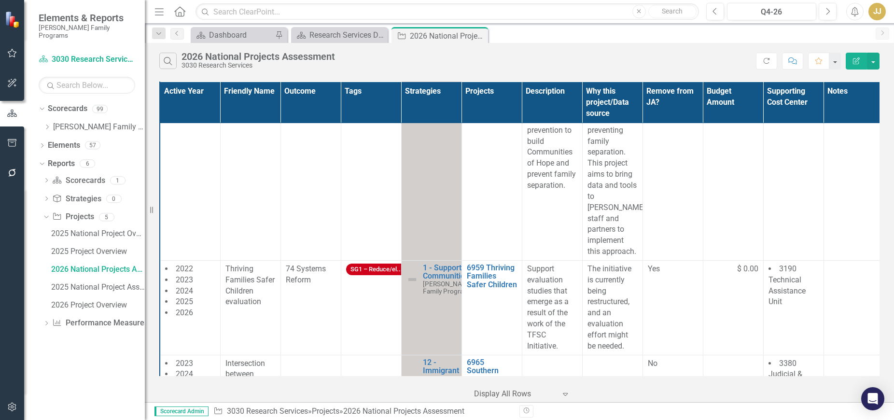
click at [355, 41] on div "Scorecard Research Services Dashboard Close" at bounding box center [339, 35] width 96 height 16
click at [351, 33] on div "Research Services Dashboard" at bounding box center [347, 35] width 76 height 12
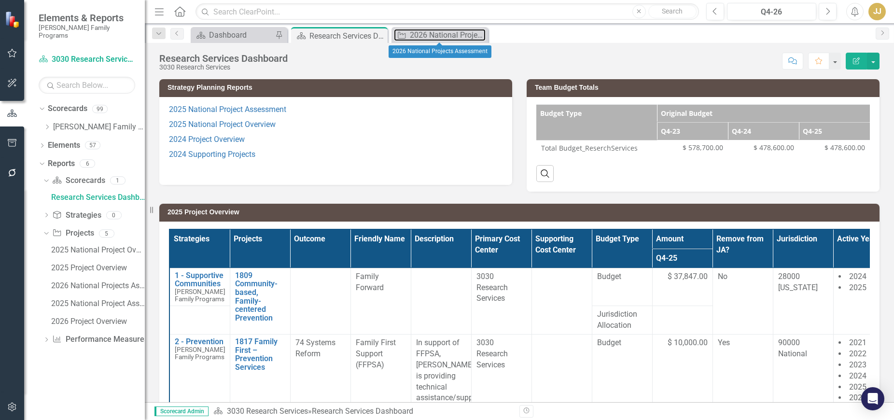
click at [437, 38] on div "2026 National Projects Assessment" at bounding box center [448, 35] width 76 height 12
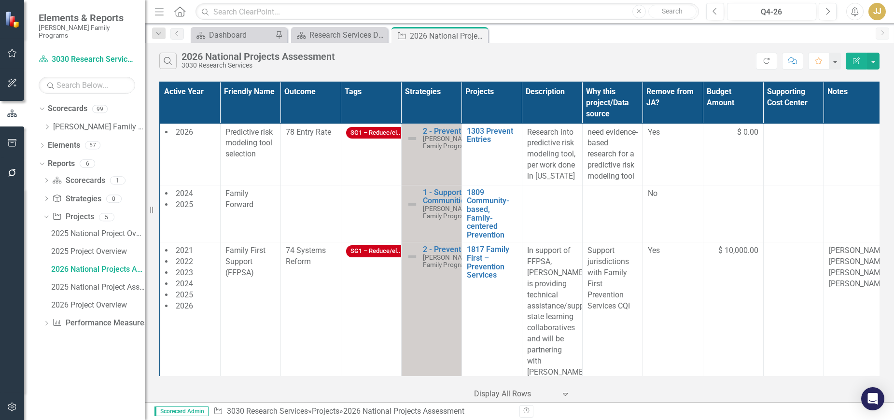
click at [858, 66] on button "Edit Report" at bounding box center [855, 61] width 21 height 17
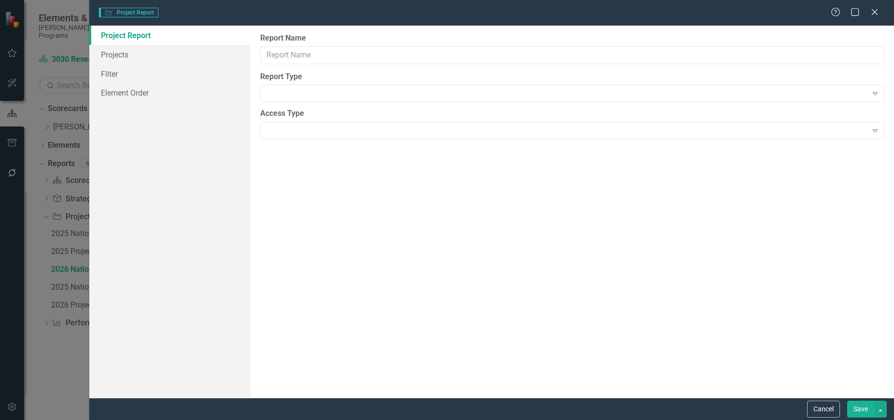
type input "2026 National Projects Assessment"
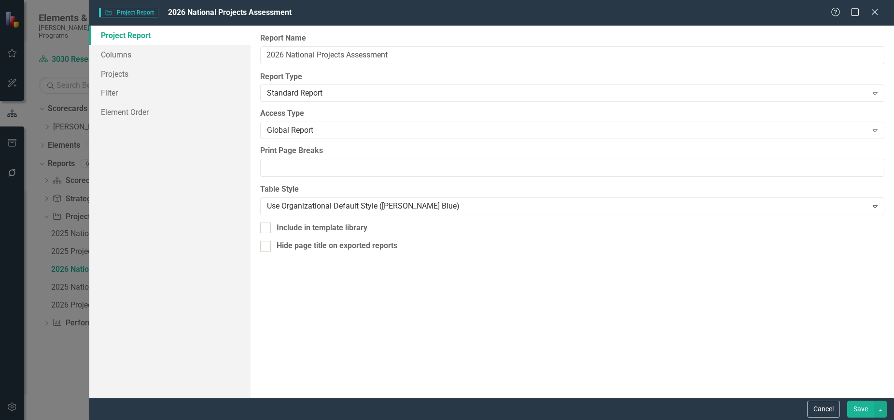
click at [879, 10] on icon "Close" at bounding box center [874, 12] width 10 height 8
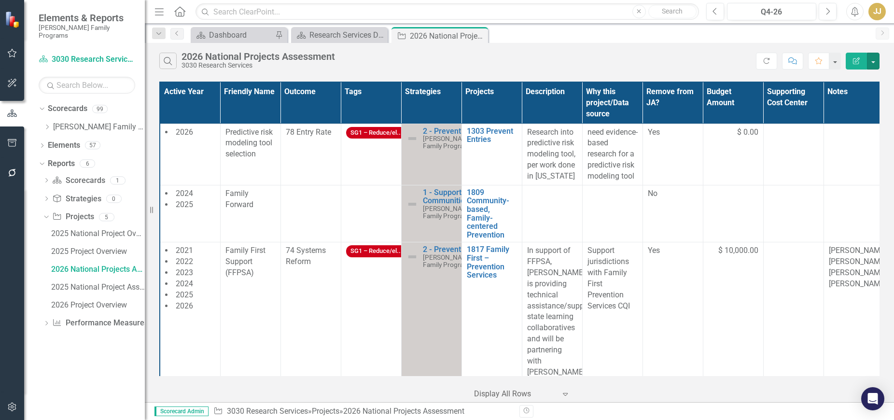
click at [872, 58] on button "button" at bounding box center [873, 61] width 13 height 17
click at [850, 113] on link "Excel Export to Excel" at bounding box center [840, 116] width 76 height 18
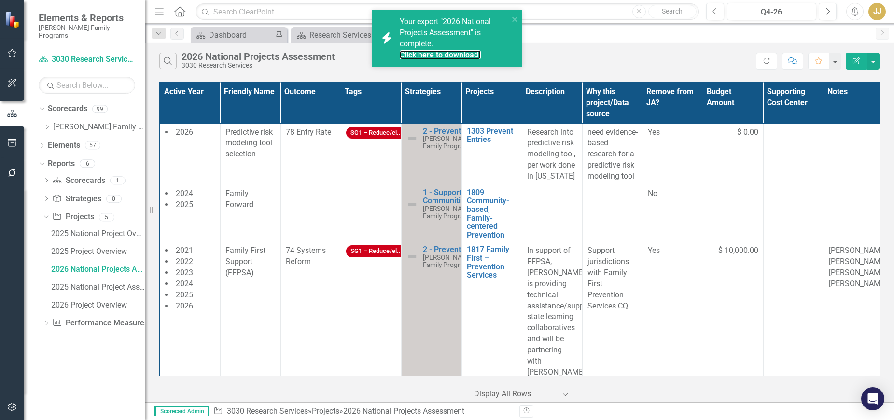
click at [454, 55] on link "Click here to download." at bounding box center [439, 54] width 81 height 9
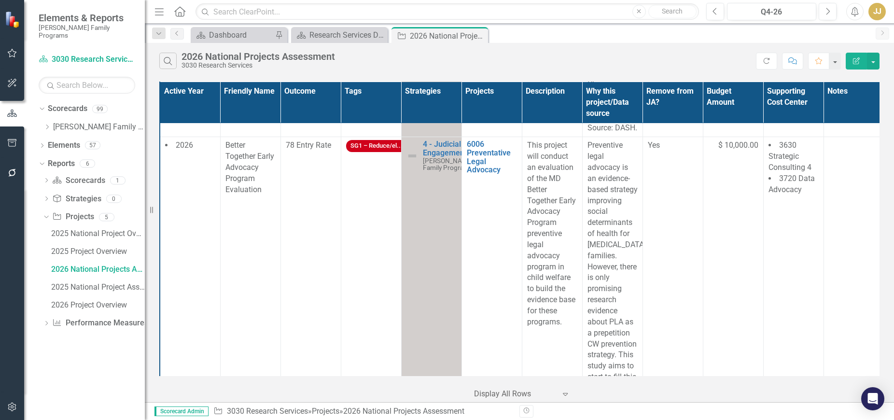
scroll to position [4496, 0]
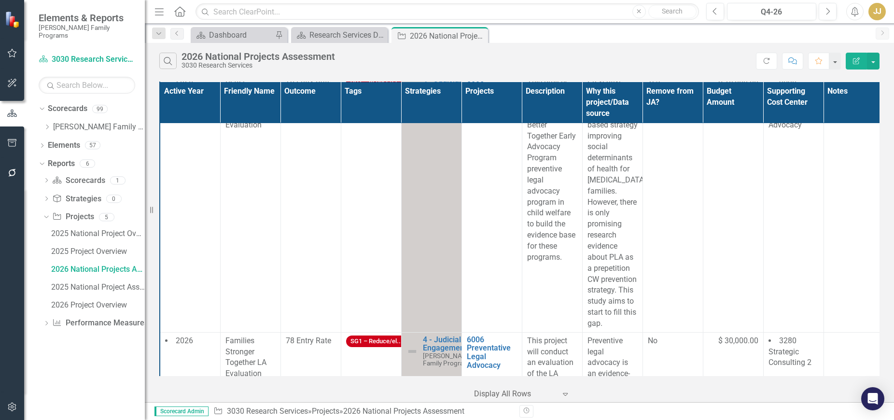
click at [651, 336] on span "No" at bounding box center [652, 340] width 10 height 9
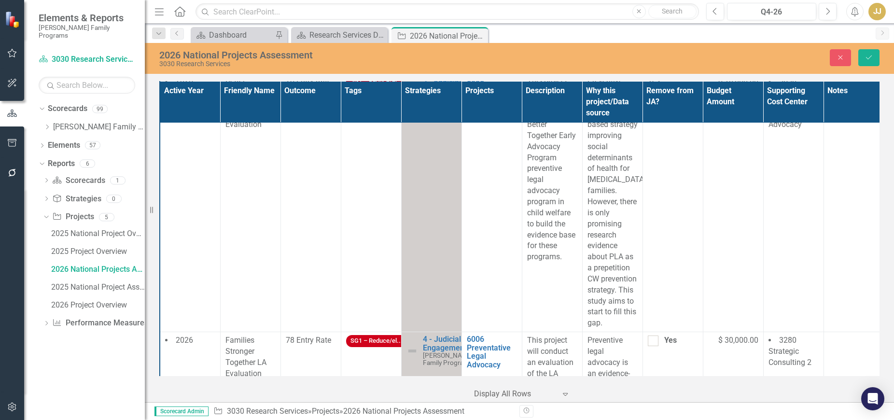
click at [654, 335] on div at bounding box center [652, 340] width 11 height 11
click at [654, 335] on input "Yes" at bounding box center [650, 338] width 6 height 6
checkbox input "true"
click at [867, 55] on icon "Save" at bounding box center [868, 57] width 9 height 7
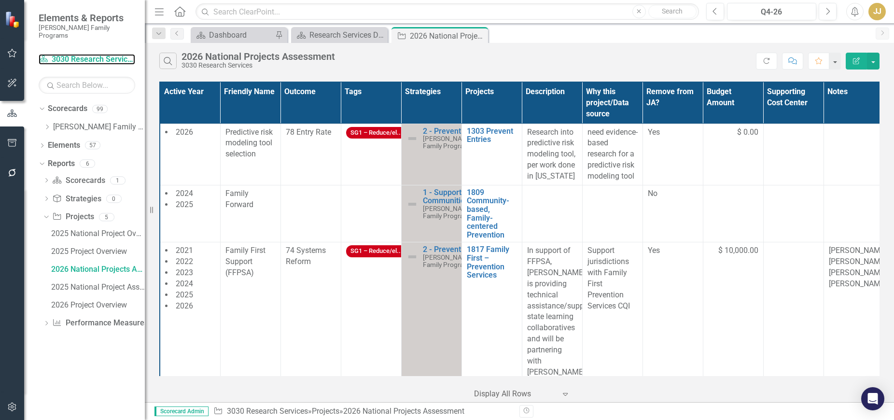
drag, startPoint x: 71, startPoint y: 47, endPoint x: 74, endPoint y: 100, distance: 52.6
click at [71, 54] on link "Scorecard 3030 Research Services" at bounding box center [87, 59] width 96 height 11
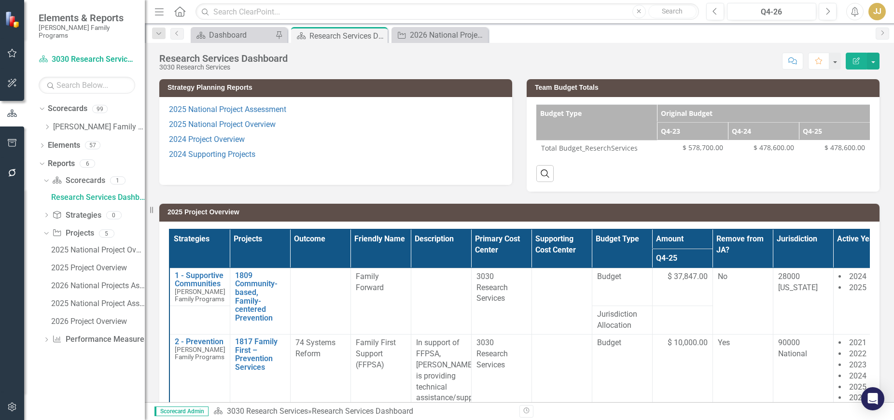
click at [49, 124] on icon "Dropdown" at bounding box center [46, 127] width 7 height 6
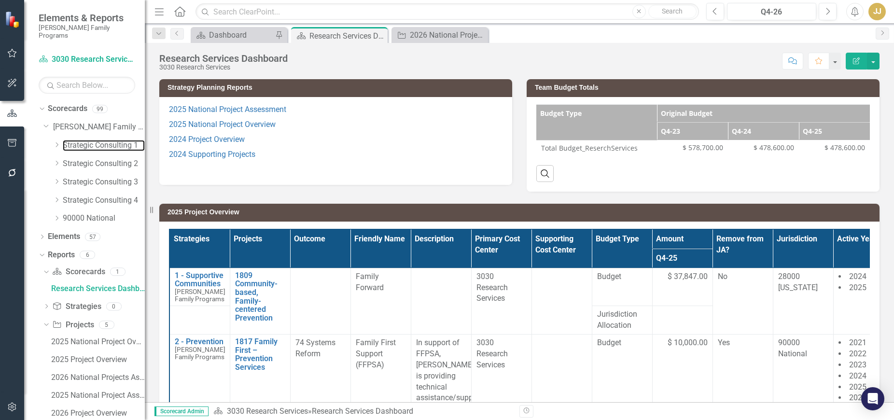
click at [76, 140] on link "Strategic Consulting 1" at bounding box center [104, 145] width 82 height 11
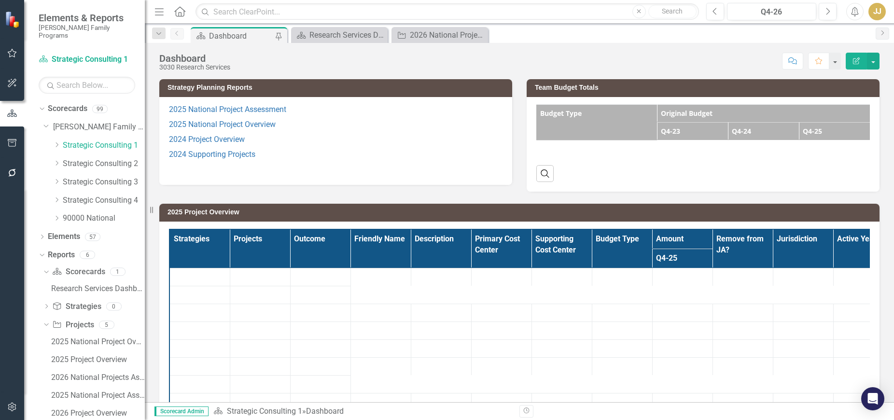
click at [277, 36] on icon "Pin" at bounding box center [279, 37] width 10 height 8
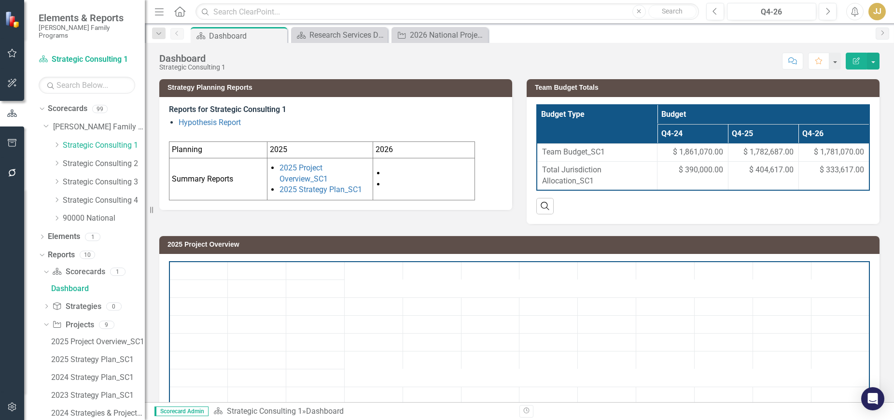
click at [0, 0] on icon "Close" at bounding box center [0, 0] width 0 height 0
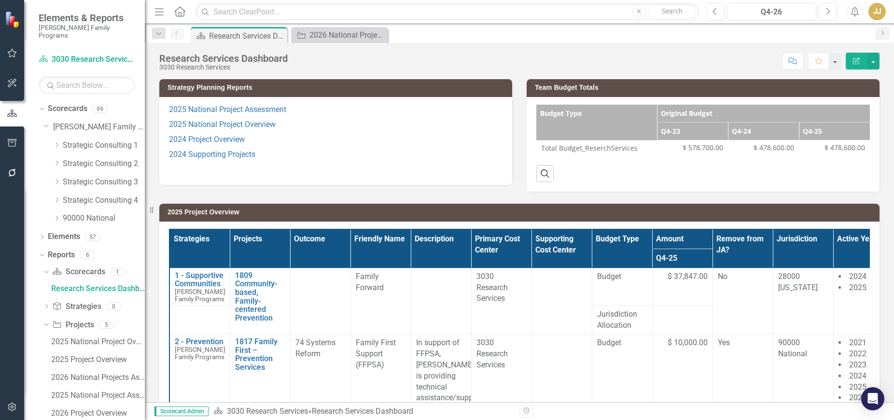
click at [0, 0] on icon "Close" at bounding box center [0, 0] width 0 height 0
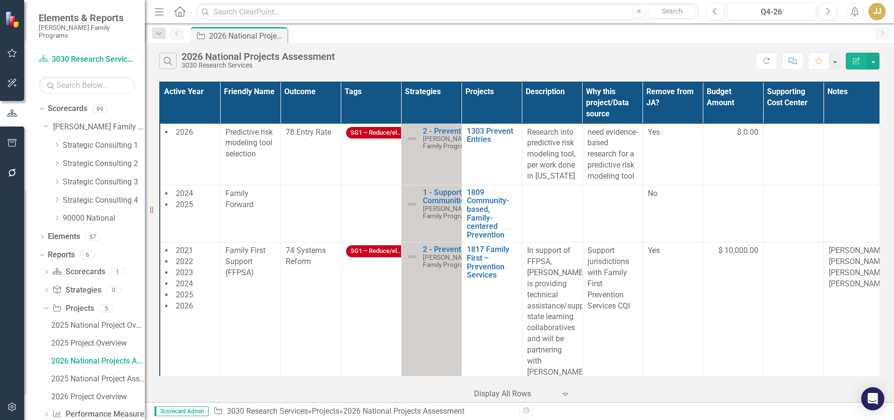
click at [58, 142] on icon "Dropdown" at bounding box center [56, 145] width 7 height 6
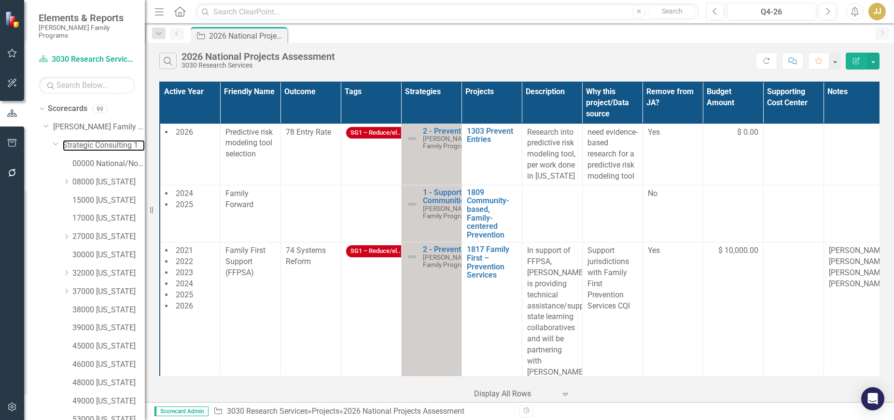
click at [95, 140] on link "Strategic Consulting 1" at bounding box center [104, 145] width 82 height 11
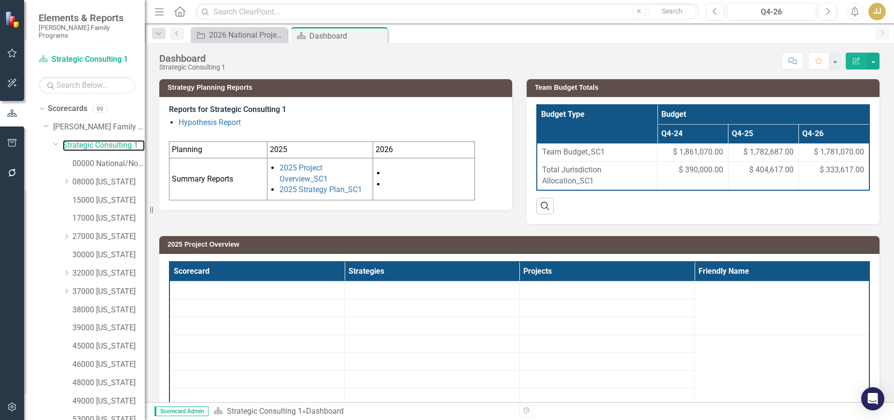
scroll to position [142, 0]
